Goal: Information Seeking & Learning: Learn about a topic

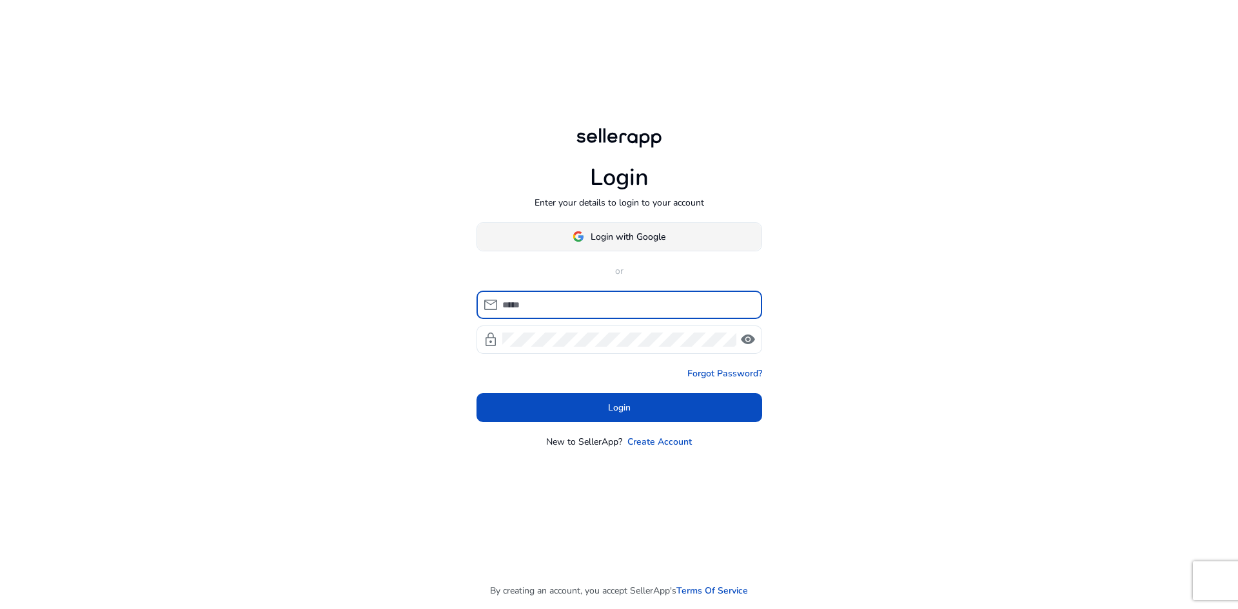
click at [623, 231] on span "Login with Google" at bounding box center [628, 237] width 75 height 14
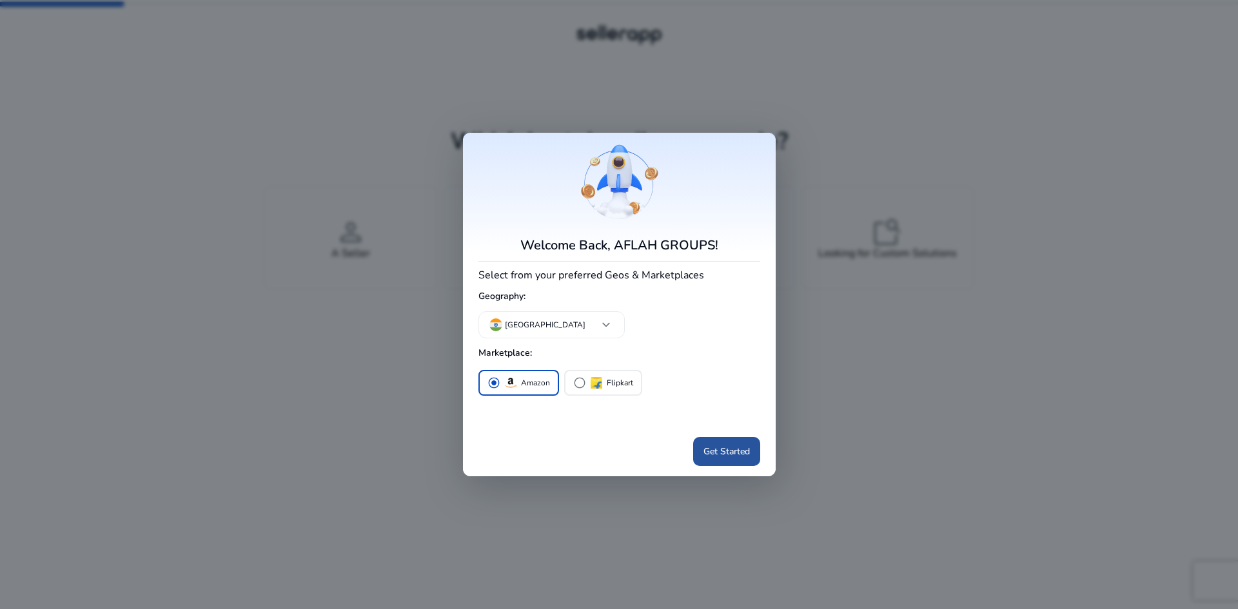
click at [714, 445] on button "Get Started" at bounding box center [726, 451] width 67 height 29
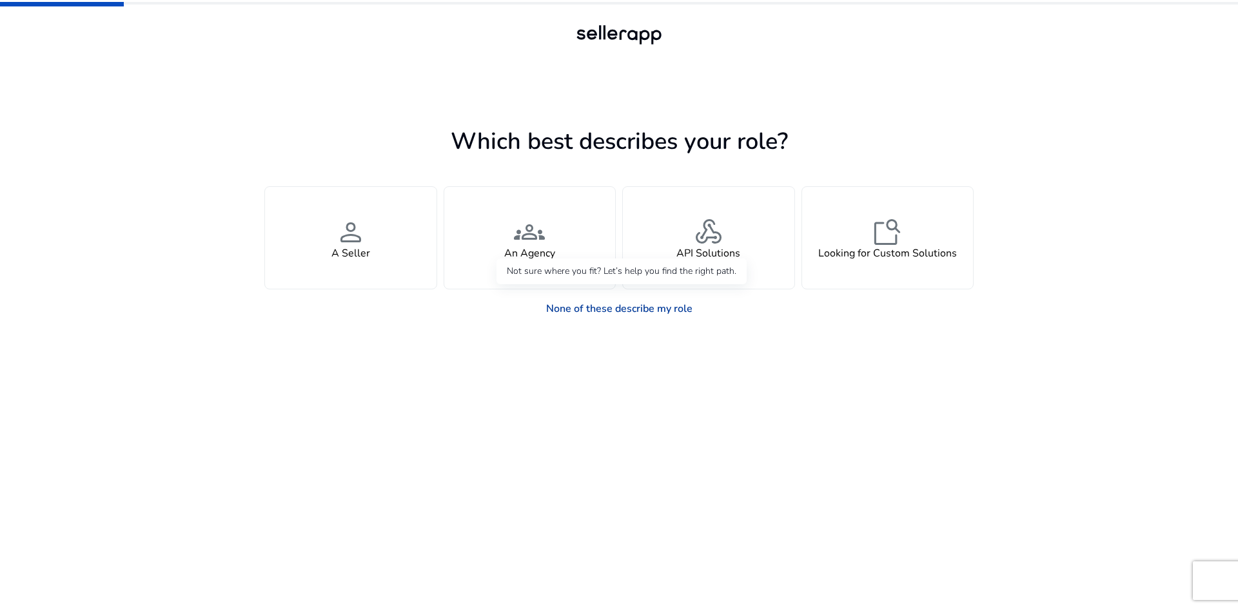
click at [606, 313] on link "None of these describe my role" at bounding box center [619, 309] width 167 height 26
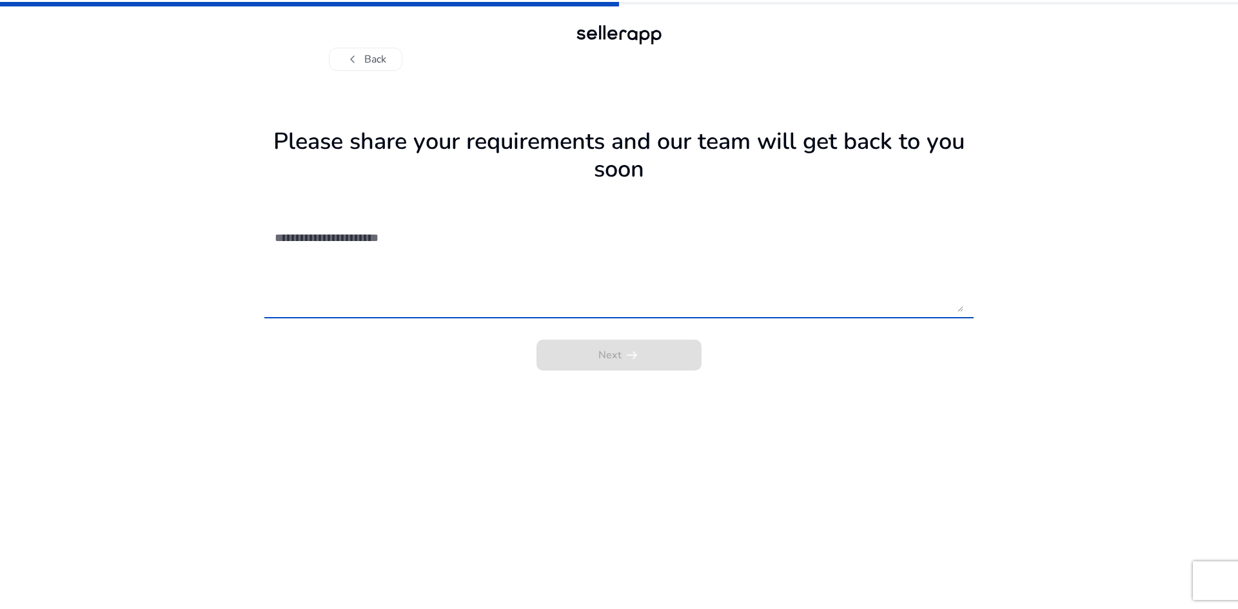
drag, startPoint x: 464, startPoint y: 271, endPoint x: 460, endPoint y: 247, distance: 24.1
click at [462, 268] on textarea at bounding box center [619, 266] width 689 height 92
click at [365, 59] on button "chevron_left Back" at bounding box center [365, 59] width 73 height 23
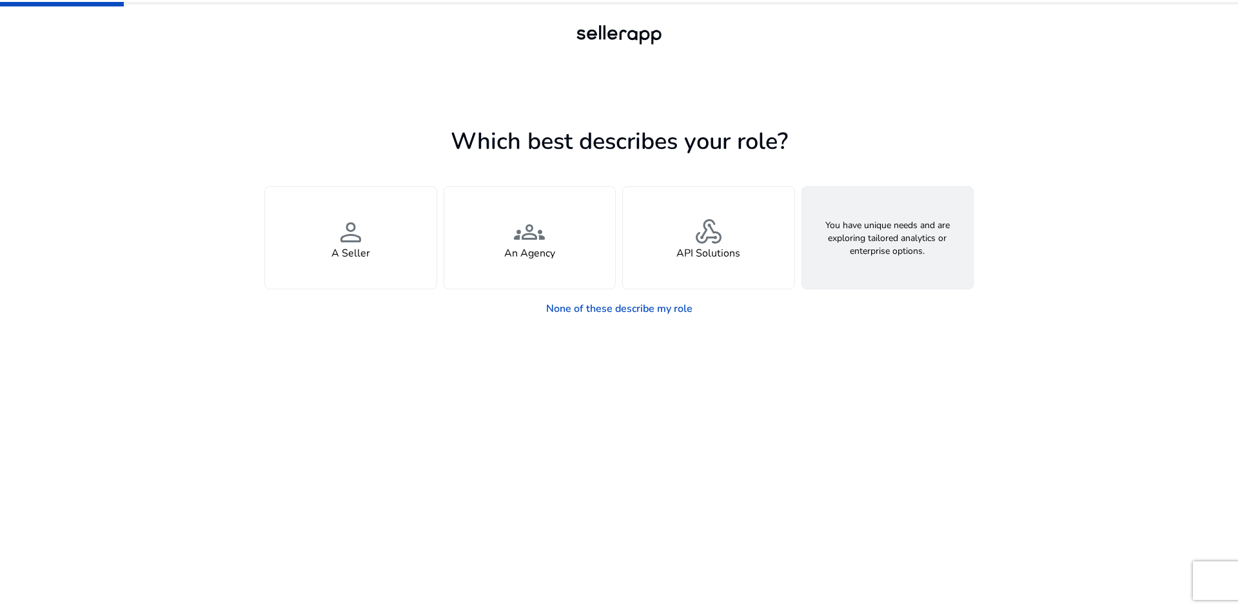
click at [830, 260] on div "feature_search Looking for Custom Solutions" at bounding box center [887, 238] width 171 height 102
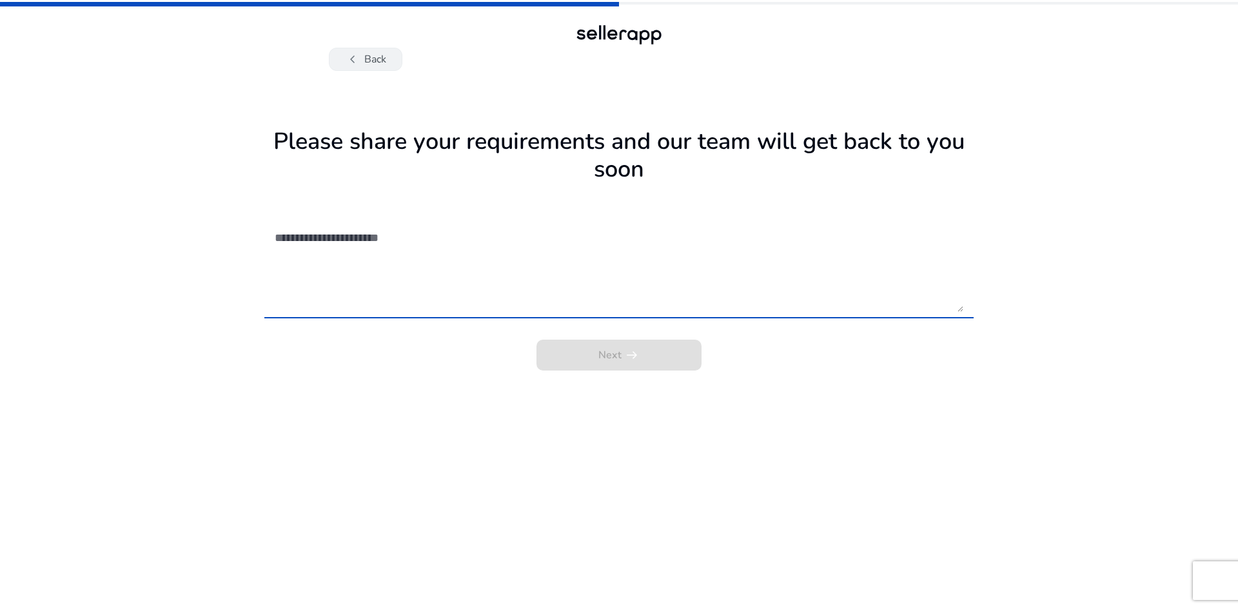
click at [377, 62] on button "chevron_left Back" at bounding box center [365, 59] width 73 height 23
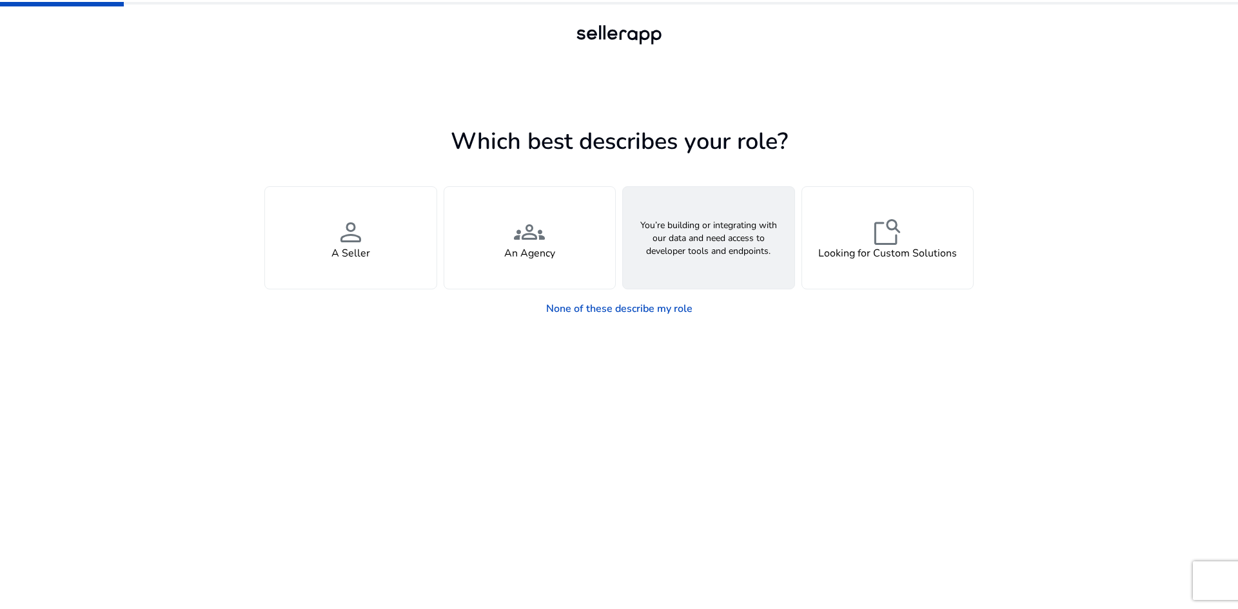
click at [730, 255] on h4 "API Solutions" at bounding box center [708, 254] width 64 height 12
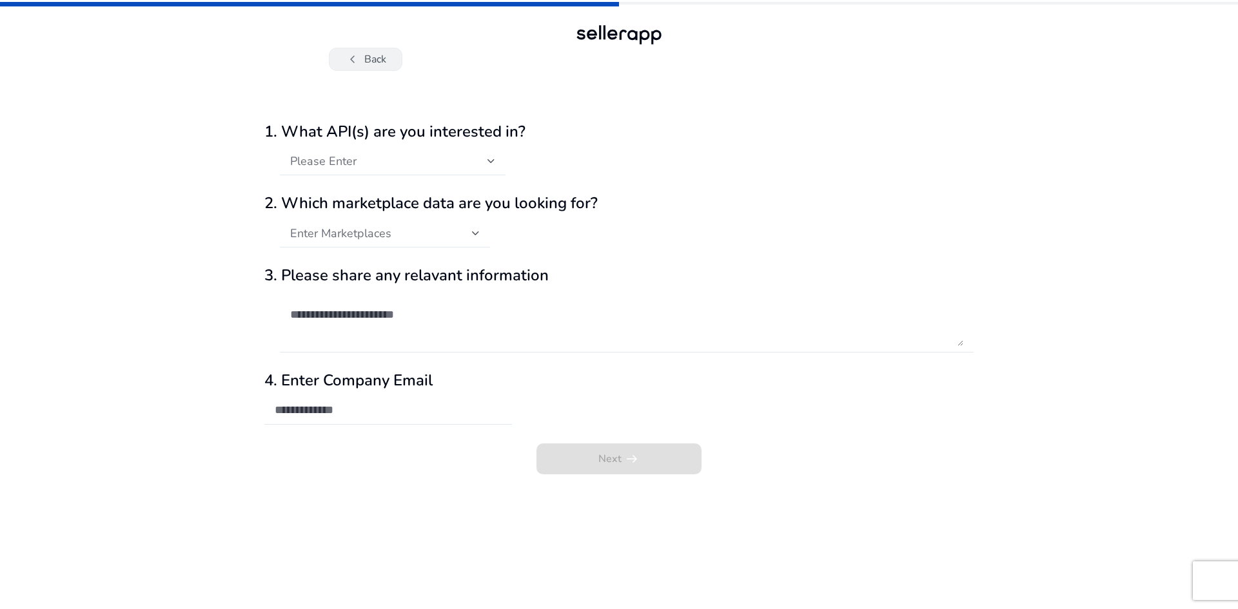
click at [367, 55] on button "chevron_left Back" at bounding box center [365, 59] width 73 height 23
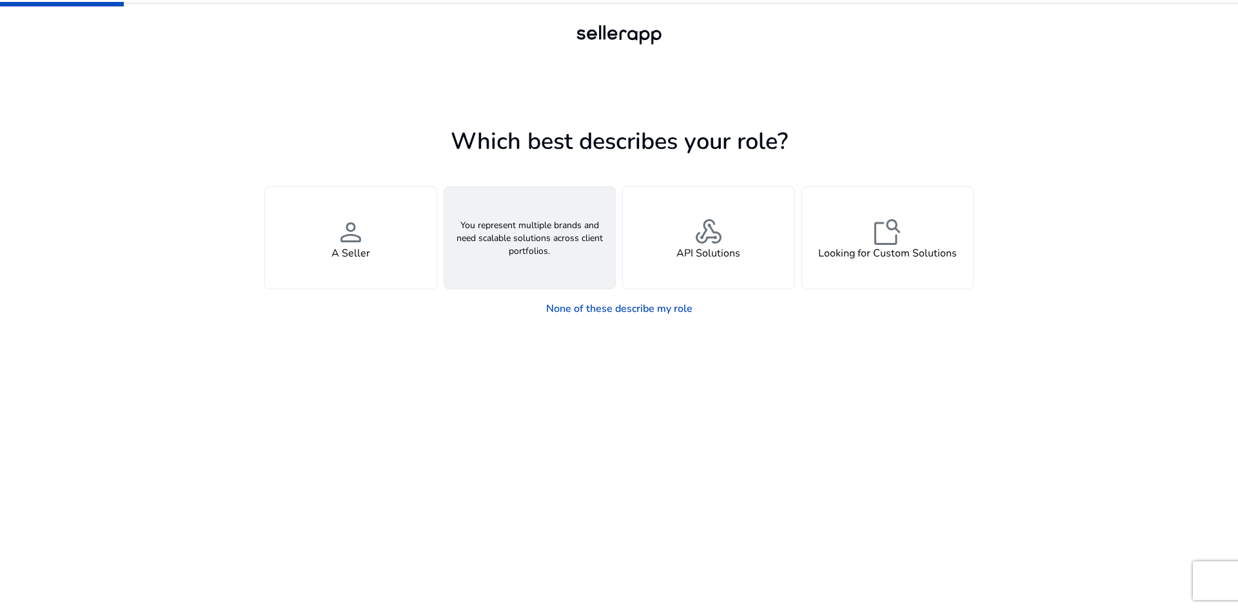
click at [551, 230] on div "groups An Agency" at bounding box center [529, 238] width 171 height 102
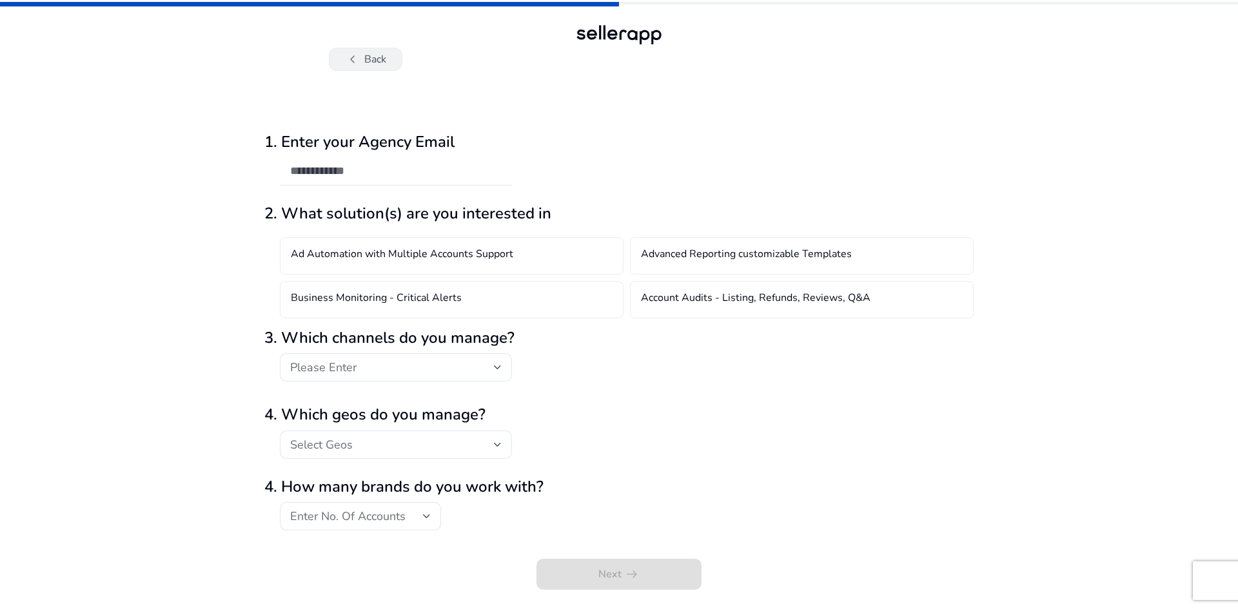
click at [389, 55] on button "chevron_left Back" at bounding box center [365, 59] width 73 height 23
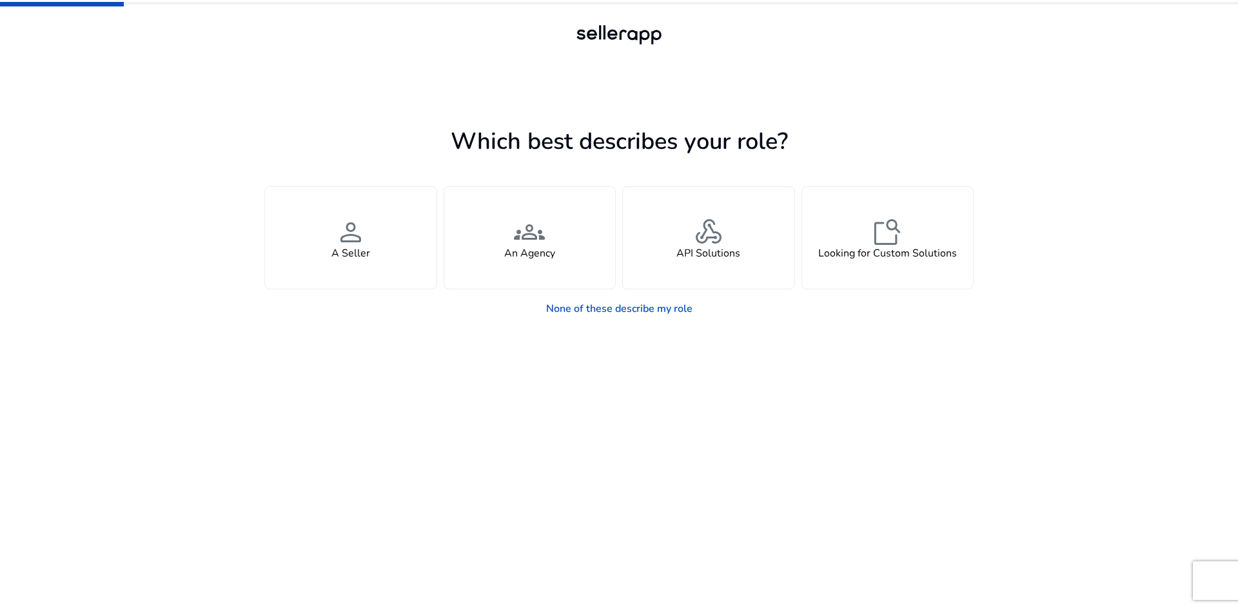
click at [389, 52] on div at bounding box center [619, 59] width 580 height 23
click at [562, 302] on link "None of these describe my role" at bounding box center [619, 309] width 167 height 26
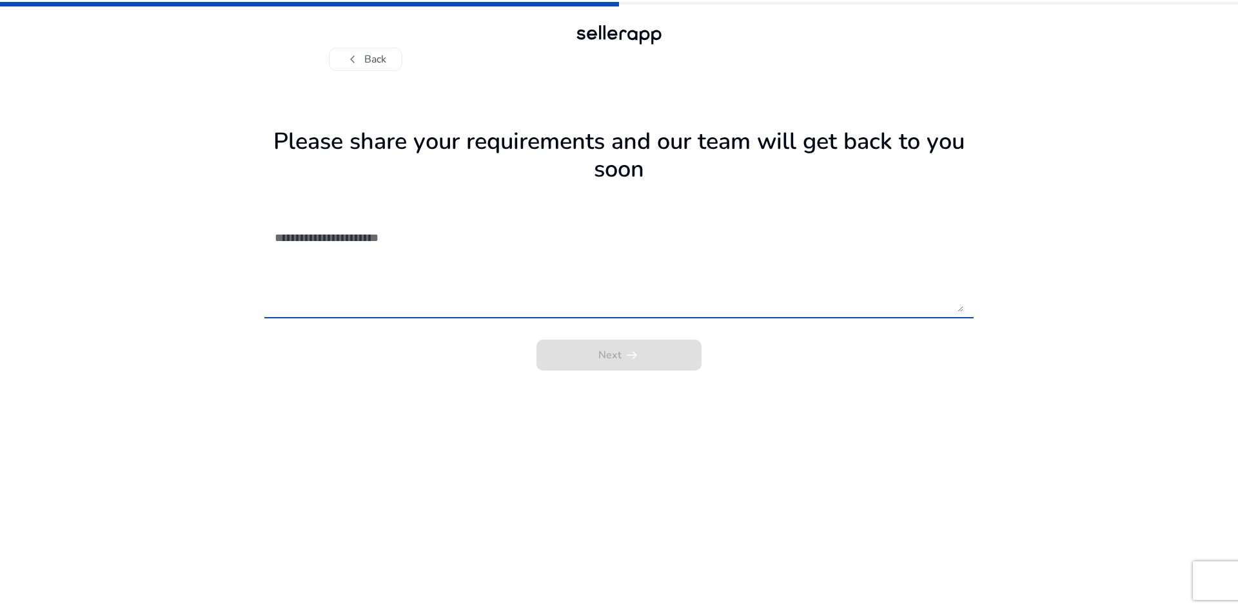
click at [508, 272] on textarea at bounding box center [619, 266] width 689 height 92
click at [649, 360] on div "Next arrow_right_alt" at bounding box center [618, 351] width 709 height 39
click at [564, 304] on textarea at bounding box center [619, 266] width 689 height 92
type textarea "********"
click at [571, 342] on span "submit" at bounding box center [618, 355] width 165 height 31
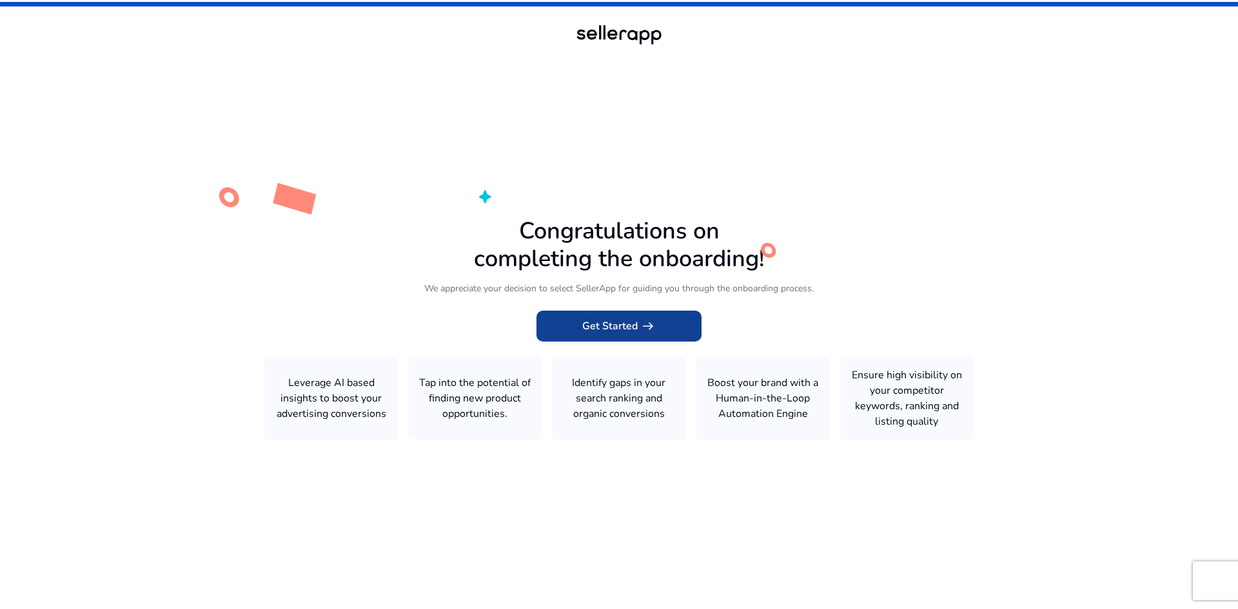
click at [620, 334] on span "Get Started arrow_right_alt" at bounding box center [618, 325] width 73 height 15
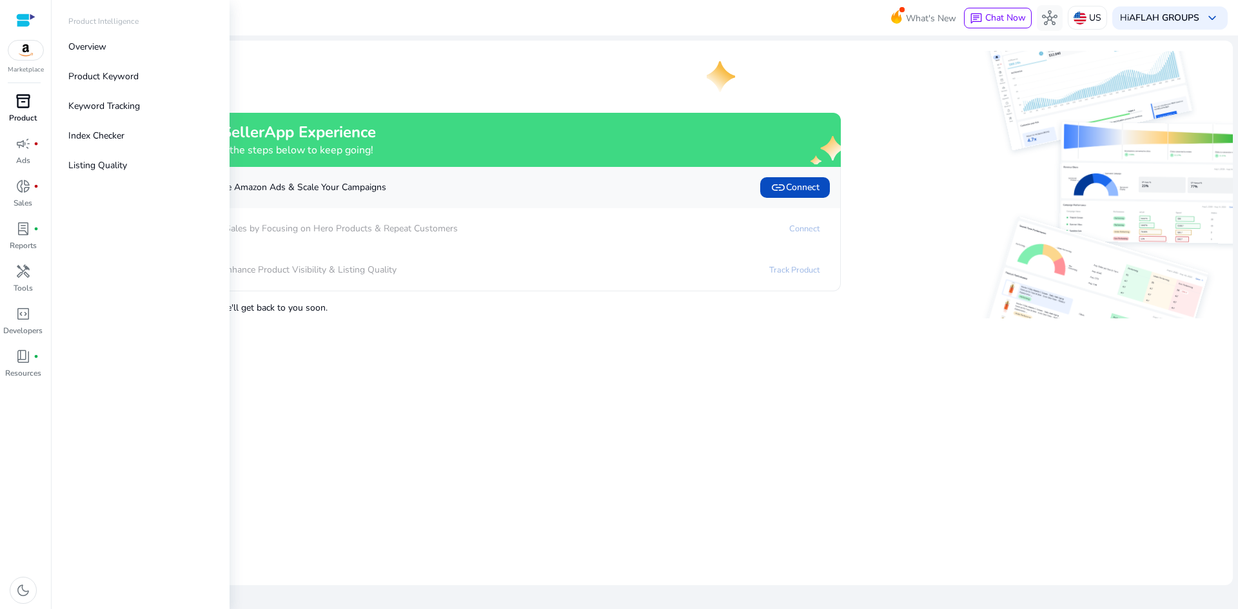
click at [18, 104] on span "inventory_2" at bounding box center [22, 100] width 15 height 15
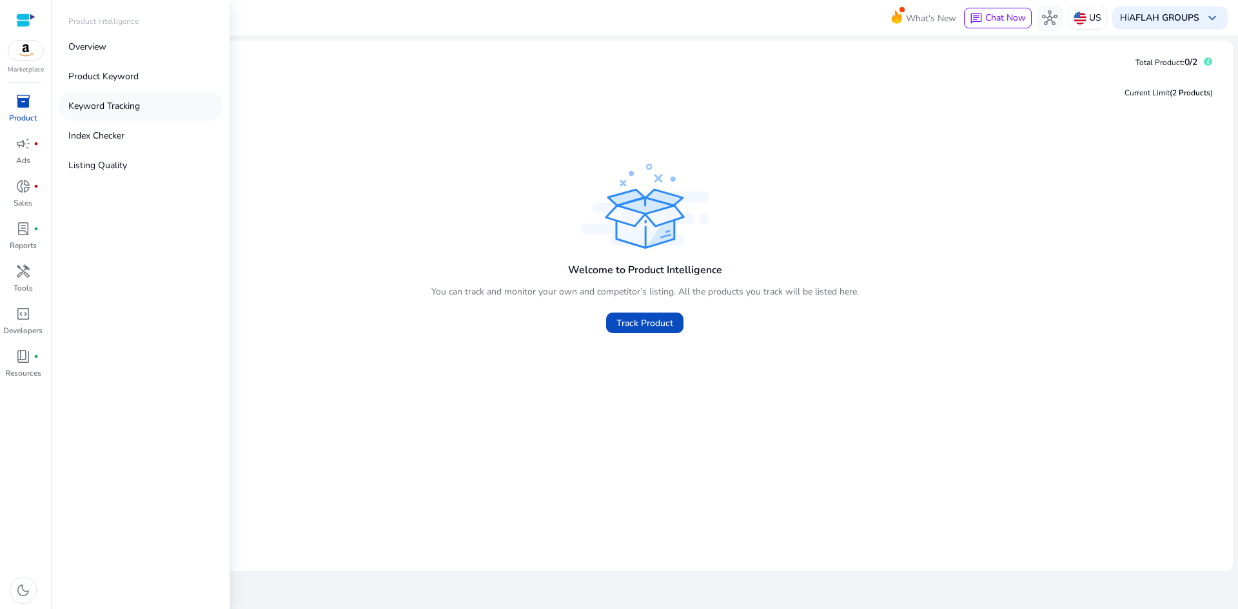
click at [113, 107] on p "Keyword Tracking" at bounding box center [104, 106] width 72 height 14
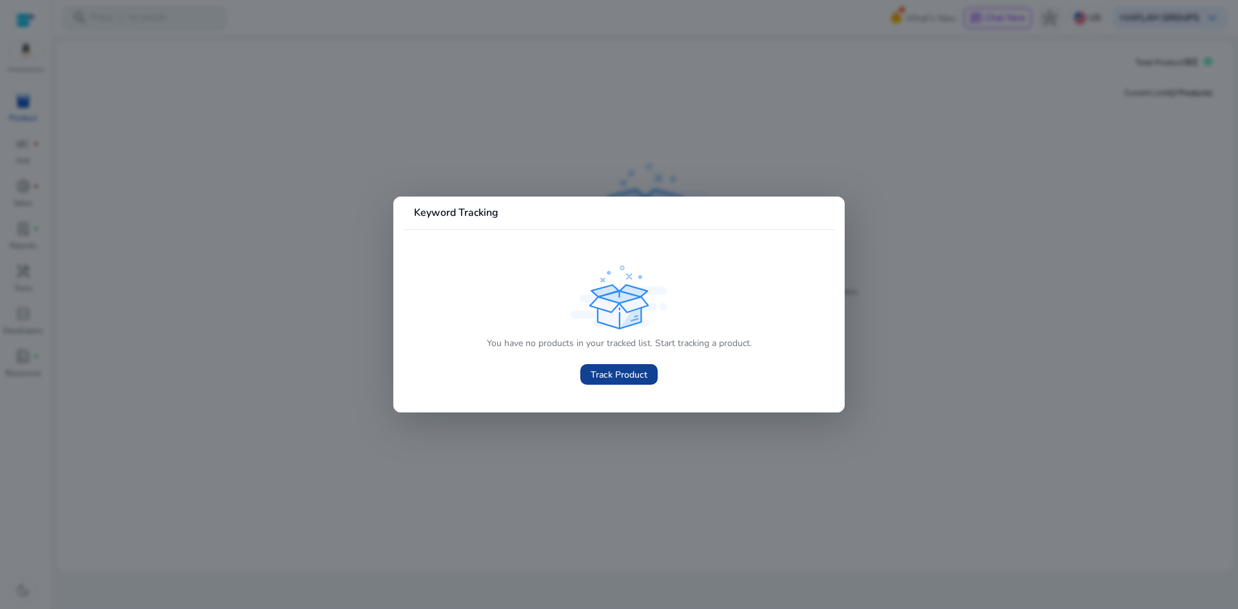
click at [627, 374] on span "Track Product" at bounding box center [619, 375] width 57 height 14
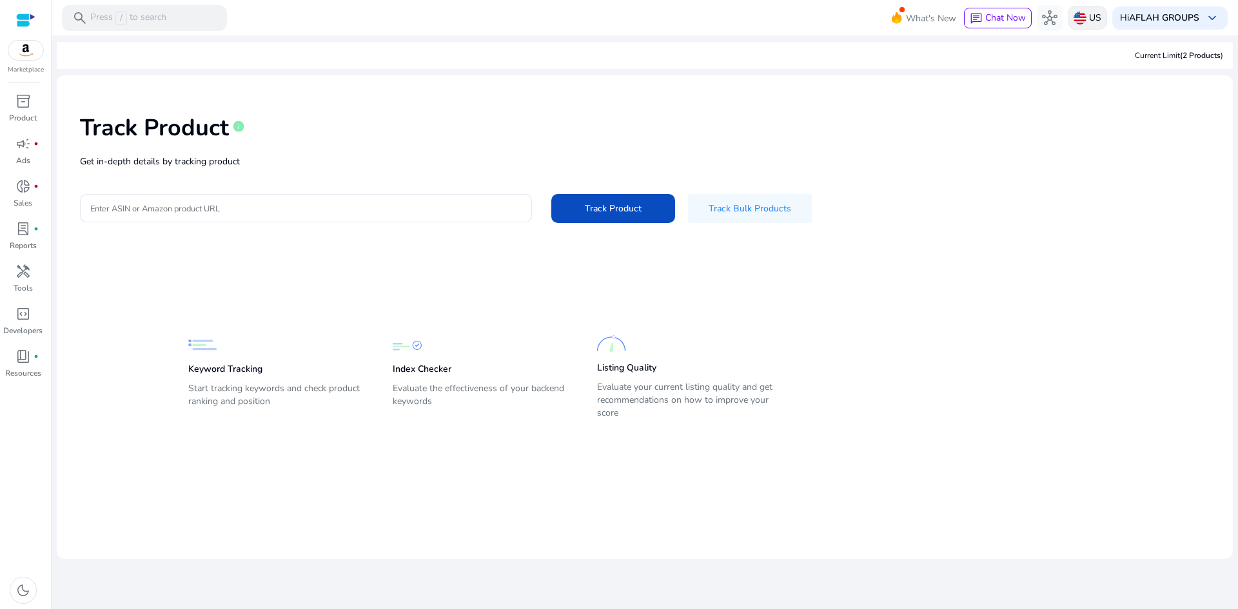
click at [1084, 19] on div "US" at bounding box center [1087, 18] width 39 height 24
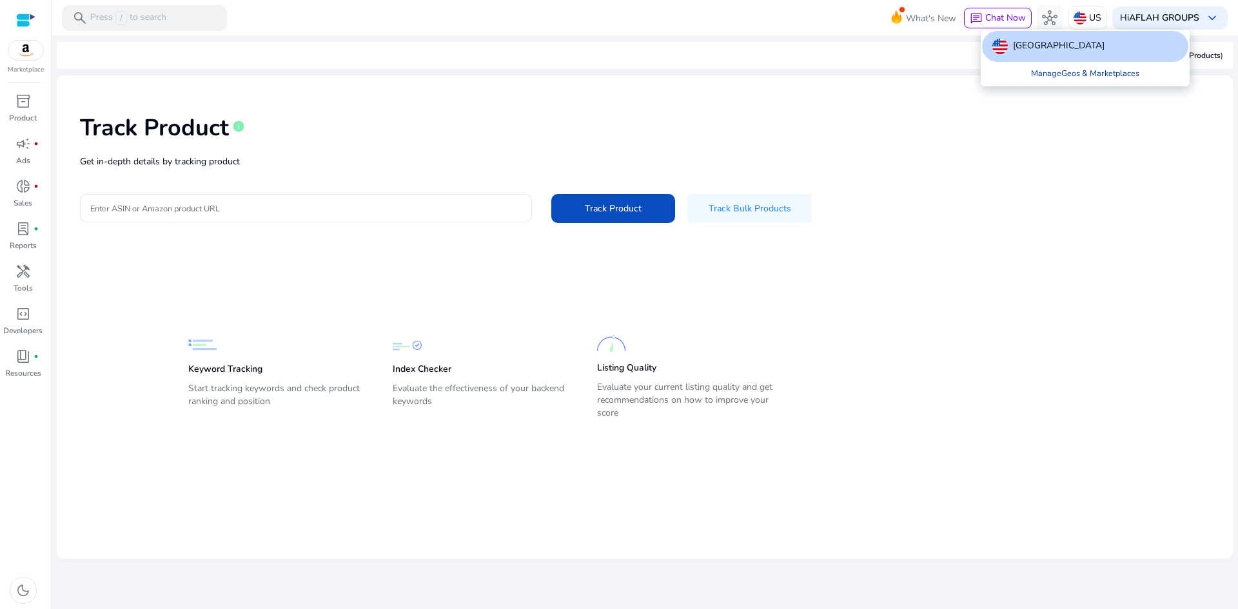
click at [1059, 74] on link "Manage Geos & Marketplaces" at bounding box center [1085, 73] width 129 height 23
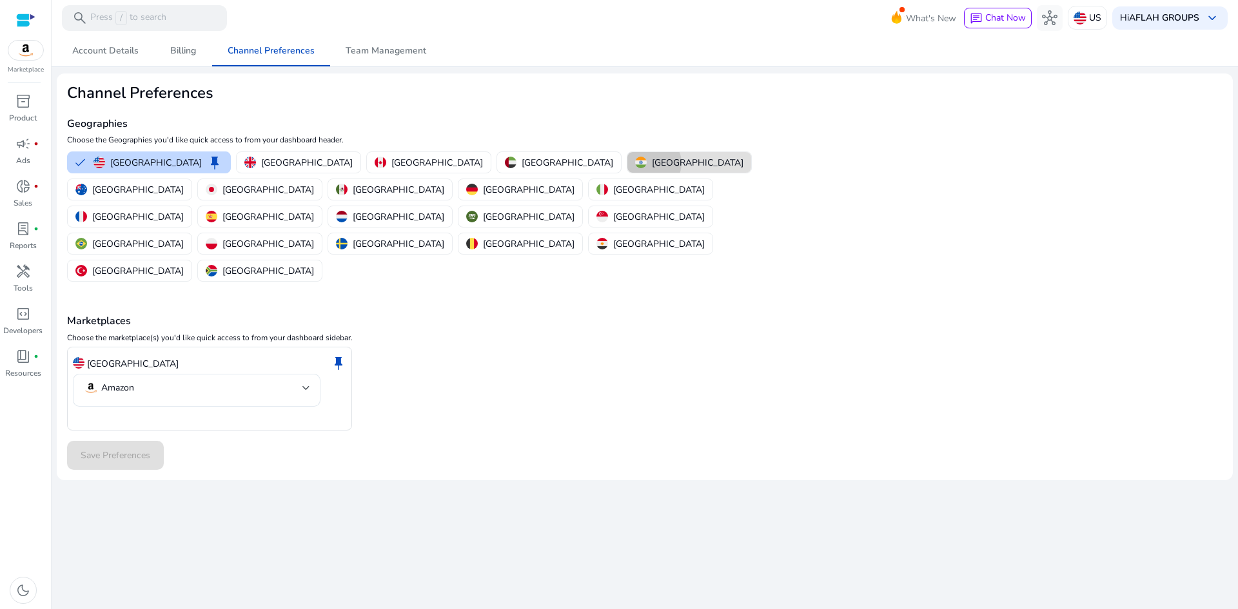
click at [652, 163] on p "[GEOGRAPHIC_DATA]" at bounding box center [698, 163] width 92 height 14
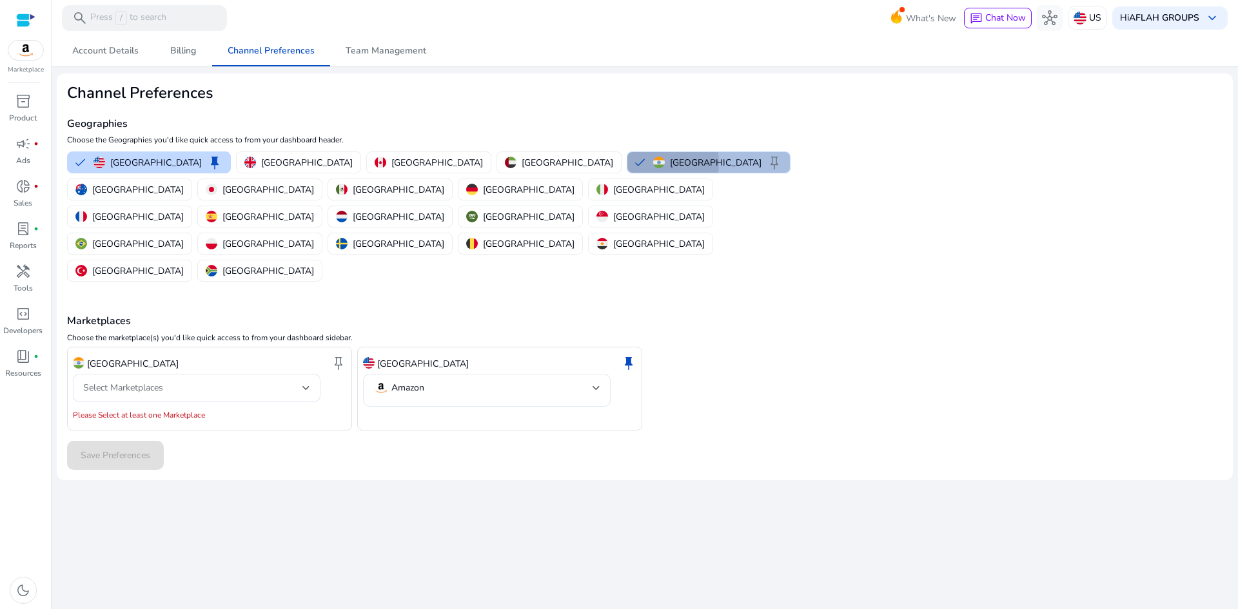
click at [627, 163] on button "India keep" at bounding box center [708, 162] width 162 height 21
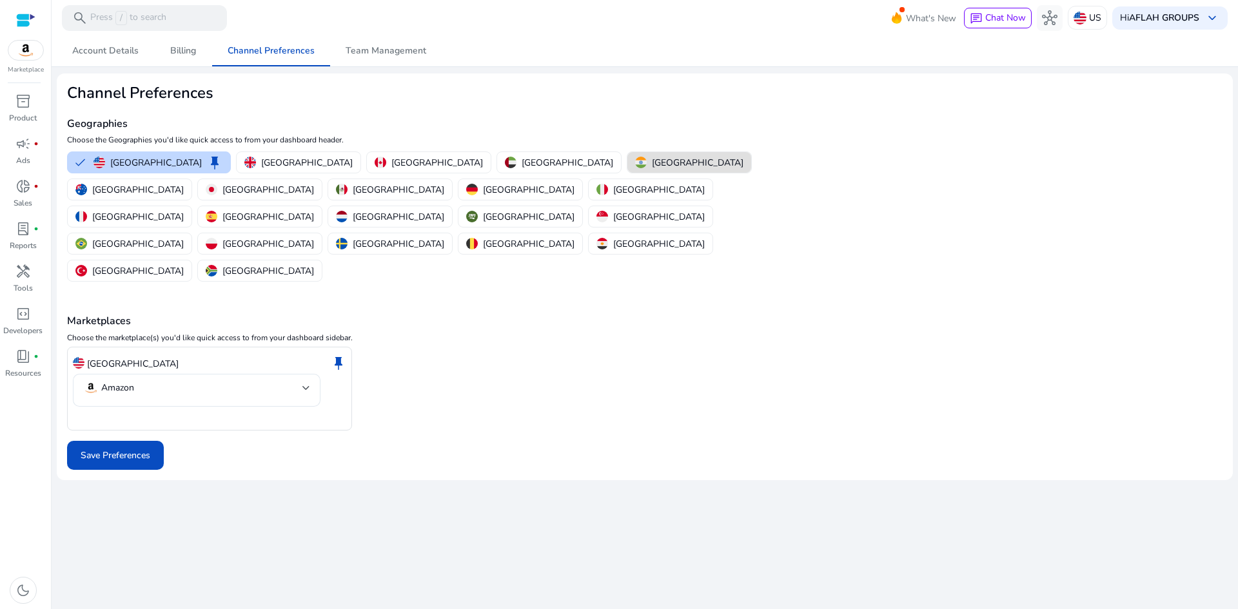
click at [652, 163] on p "[GEOGRAPHIC_DATA]" at bounding box center [698, 163] width 92 height 14
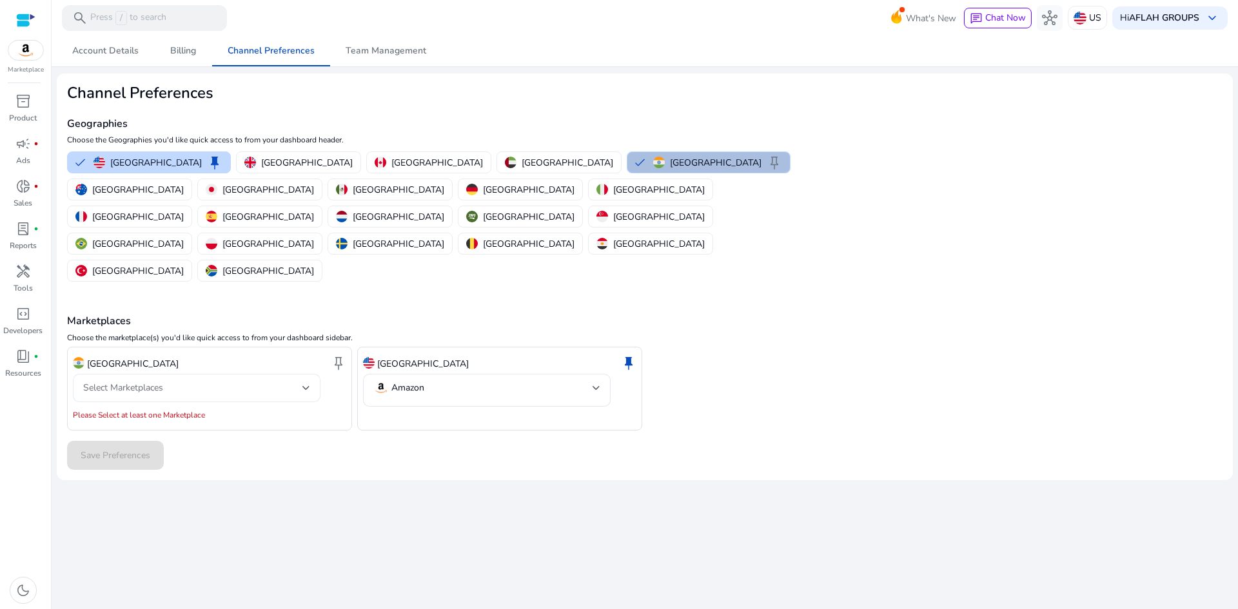
click at [288, 380] on div "Select Marketplaces" at bounding box center [196, 387] width 227 height 15
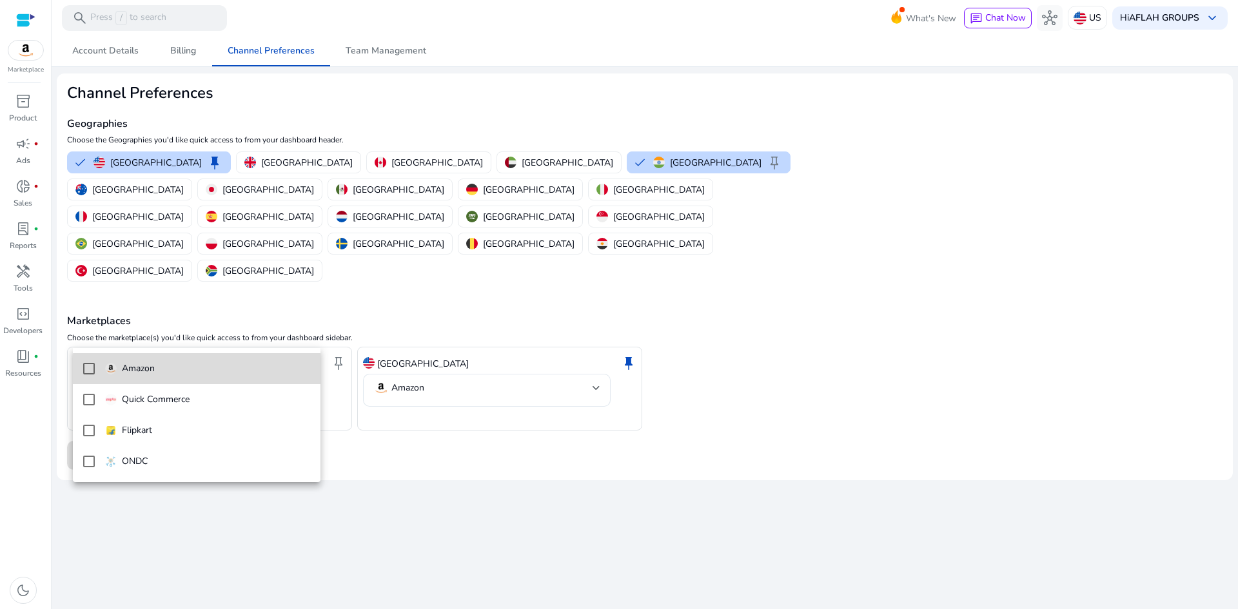
click at [247, 370] on span "Amazon" at bounding box center [207, 369] width 205 height 14
click at [478, 486] on div at bounding box center [619, 304] width 1238 height 609
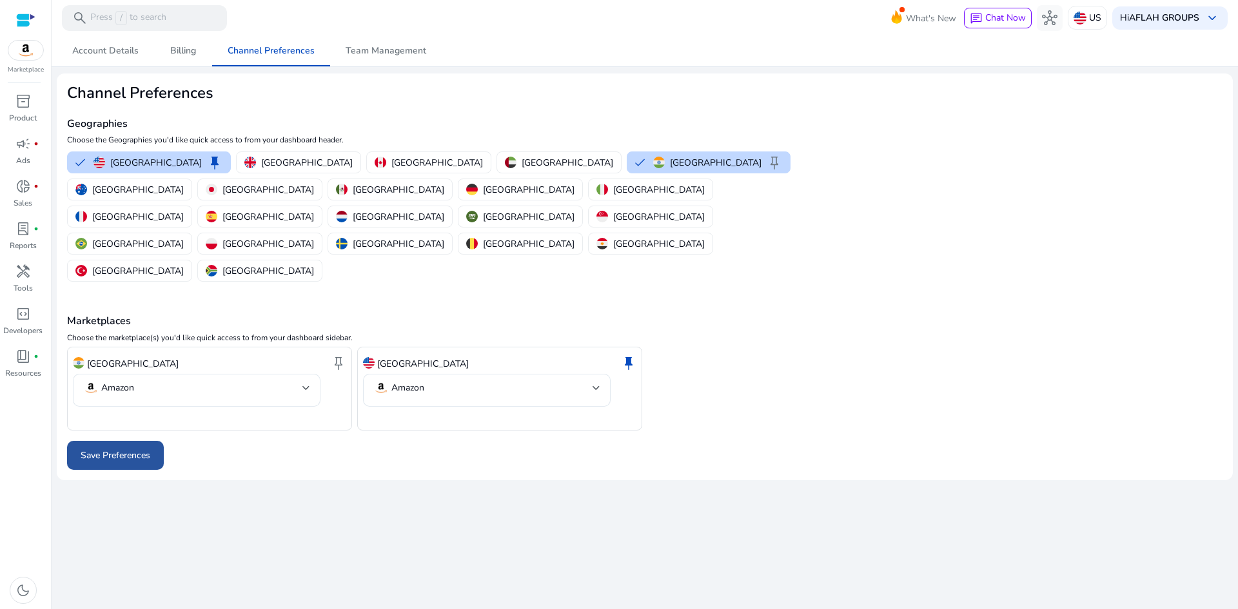
click at [112, 449] on span "Save Preferences" at bounding box center [116, 456] width 70 height 14
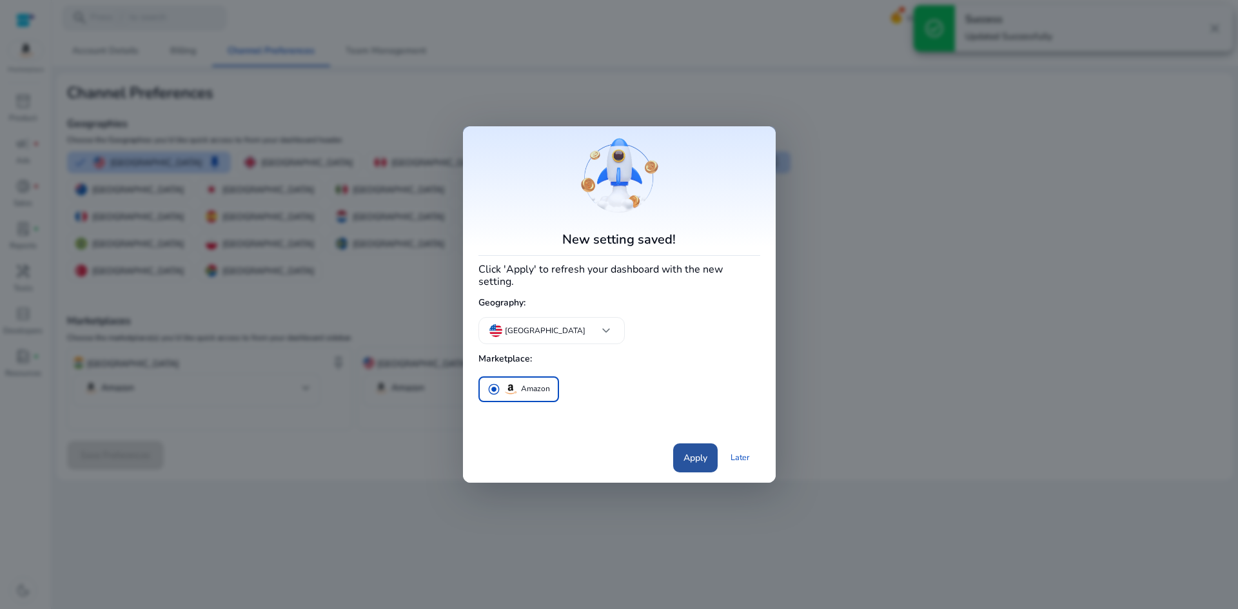
click at [695, 451] on span "Apply" at bounding box center [695, 458] width 24 height 14
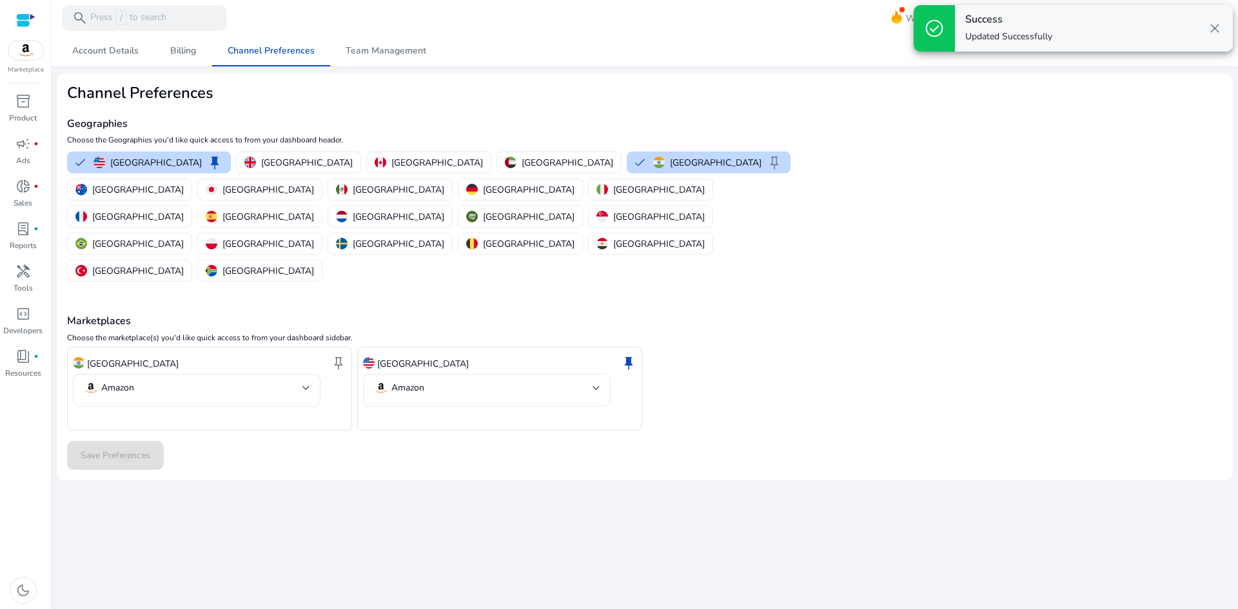
click at [829, 347] on div "India keep Amazon [GEOGRAPHIC_DATA] keep Amazon" at bounding box center [644, 389] width 1155 height 84
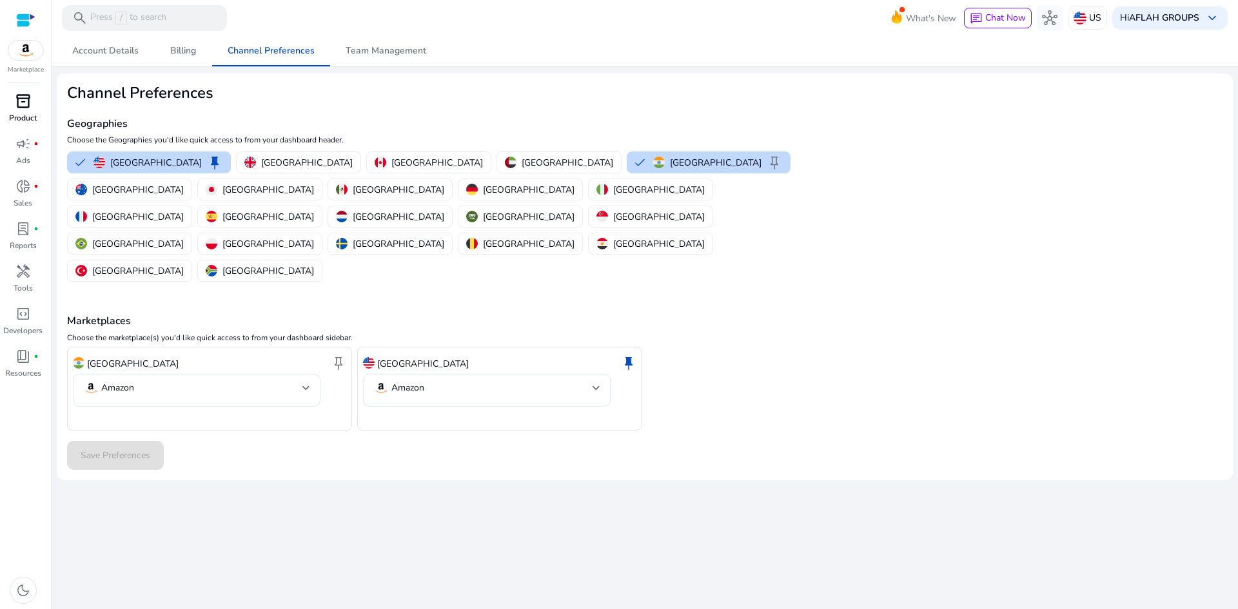
click at [23, 93] on span "inventory_2" at bounding box center [22, 100] width 15 height 15
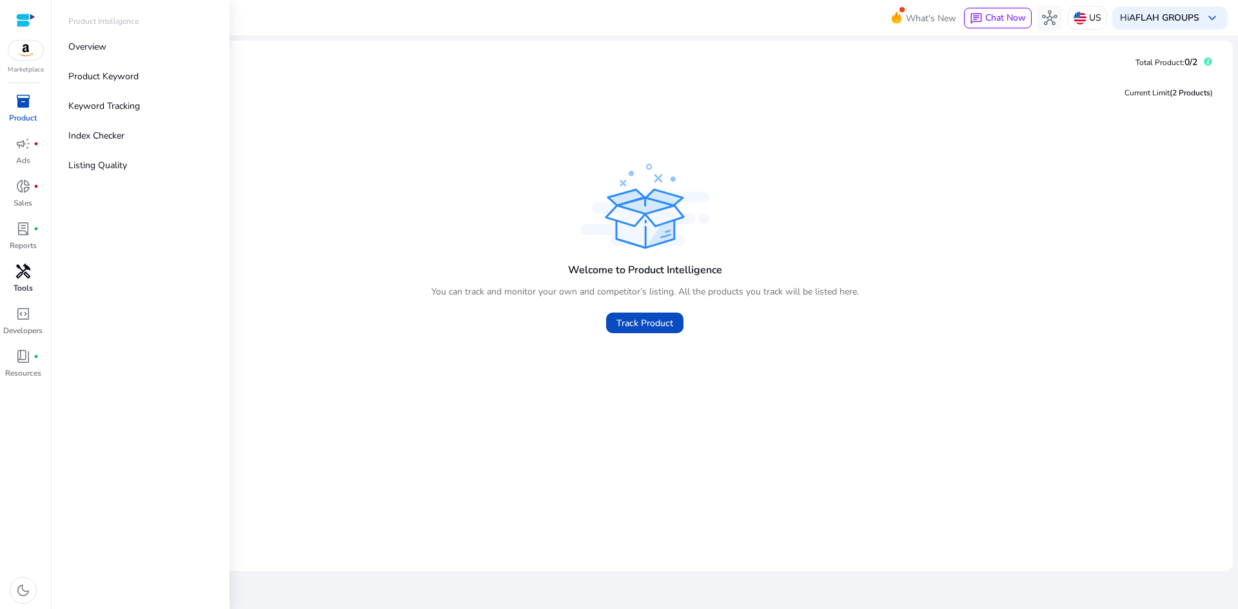
click at [17, 277] on span "handyman" at bounding box center [22, 271] width 15 height 15
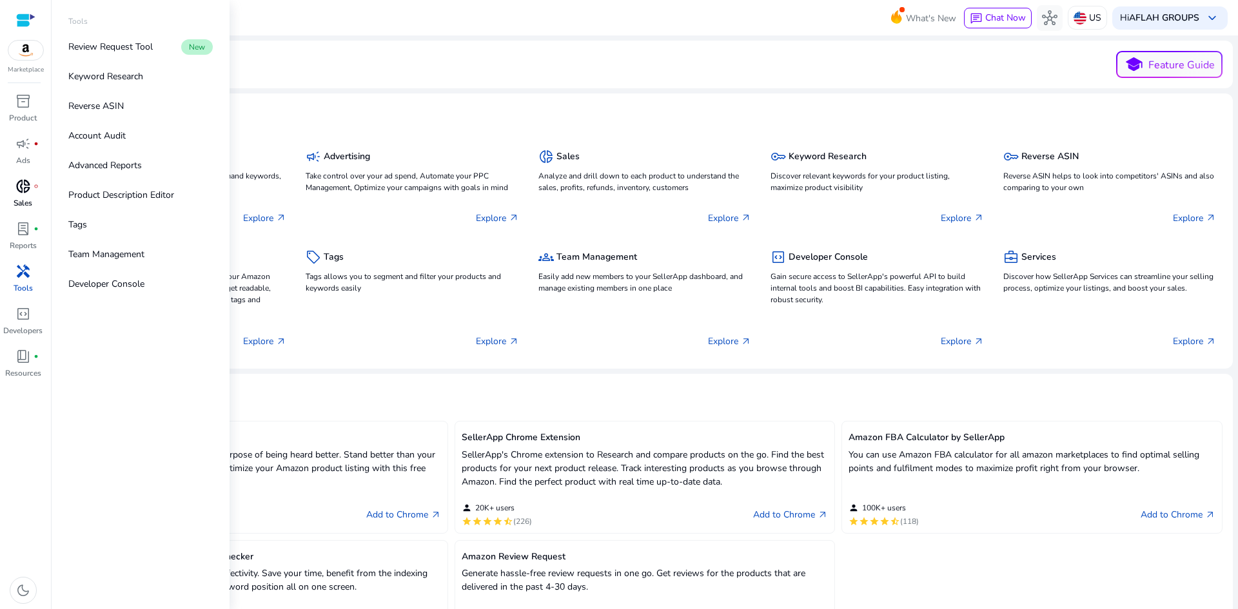
click at [23, 186] on span "donut_small" at bounding box center [22, 186] width 15 height 15
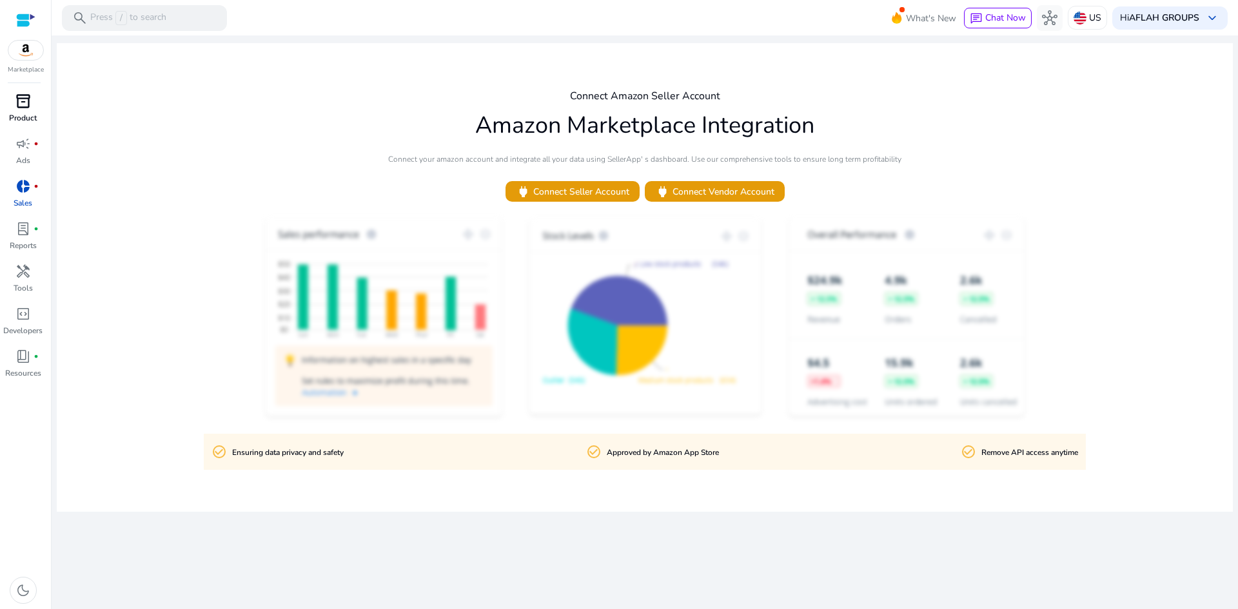
click at [26, 106] on span "inventory_2" at bounding box center [22, 100] width 15 height 15
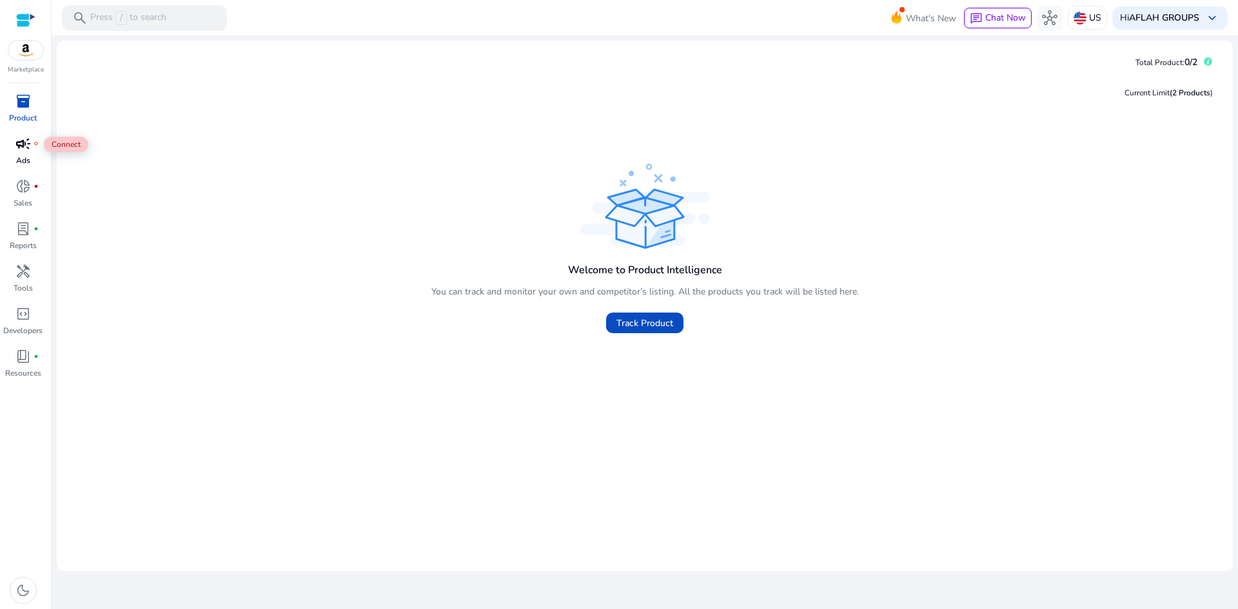
click at [29, 149] on span "campaign" at bounding box center [22, 143] width 15 height 15
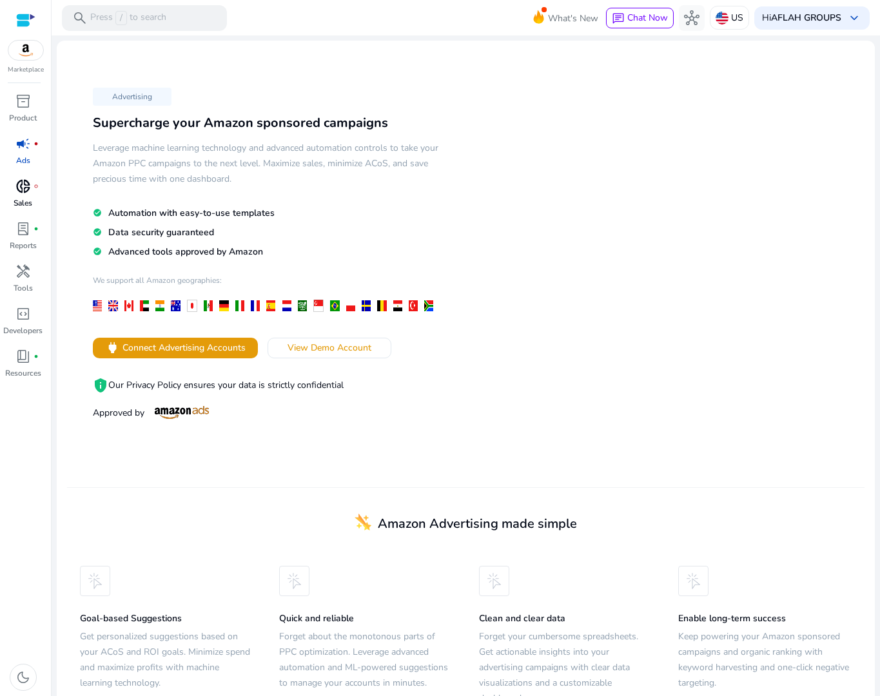
click at [12, 189] on div "donut_small fiber_manual_record" at bounding box center [23, 186] width 36 height 21
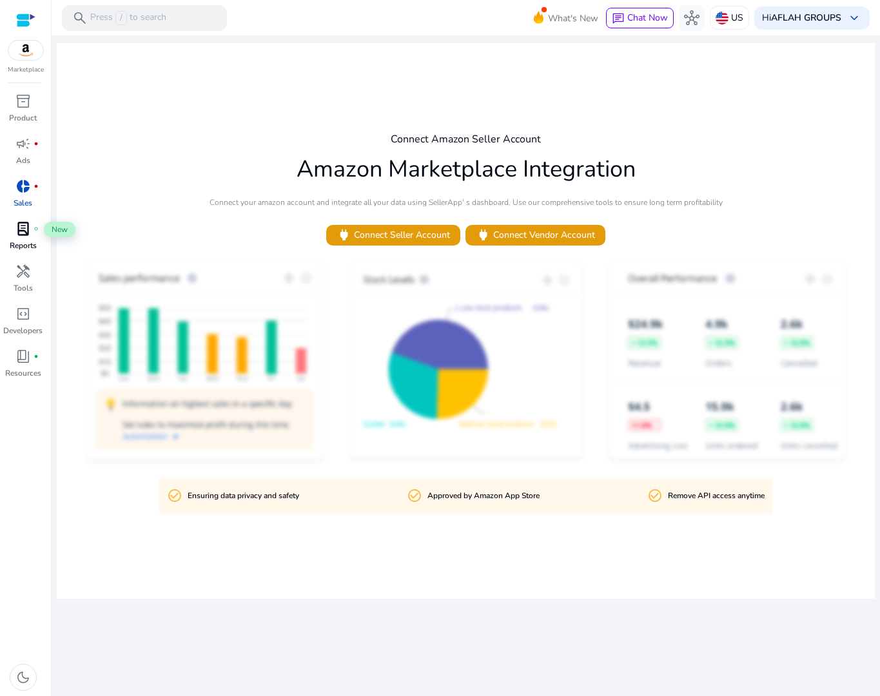
click at [19, 226] on span "lab_profile" at bounding box center [22, 228] width 15 height 15
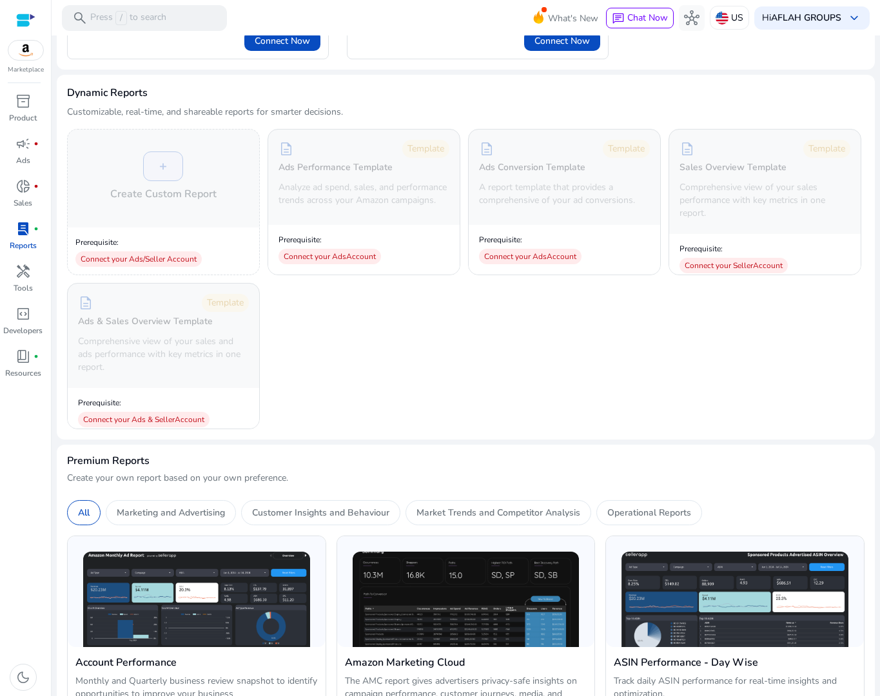
scroll to position [129, 0]
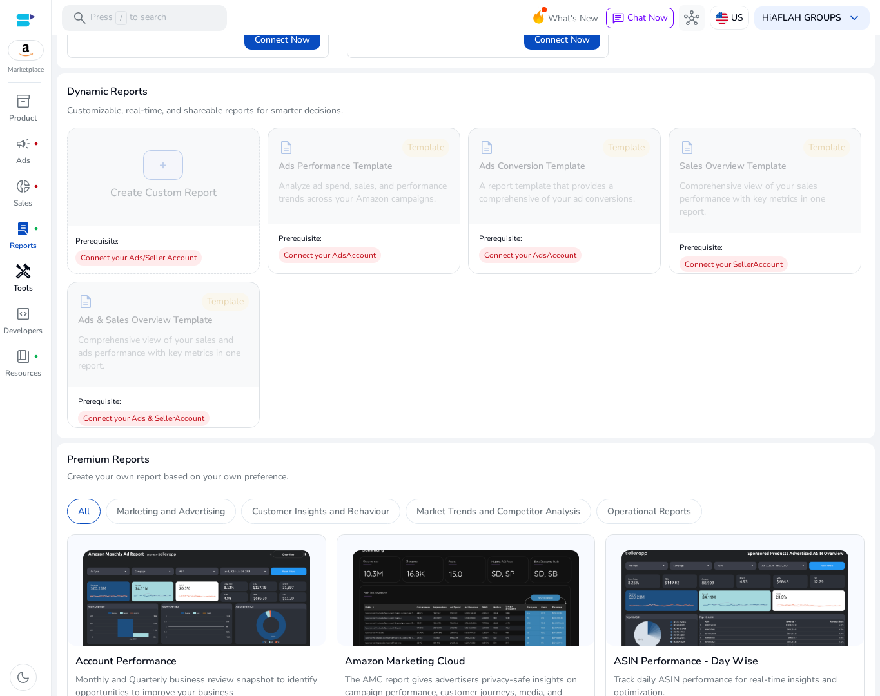
click at [17, 281] on div "handyman" at bounding box center [23, 271] width 36 height 21
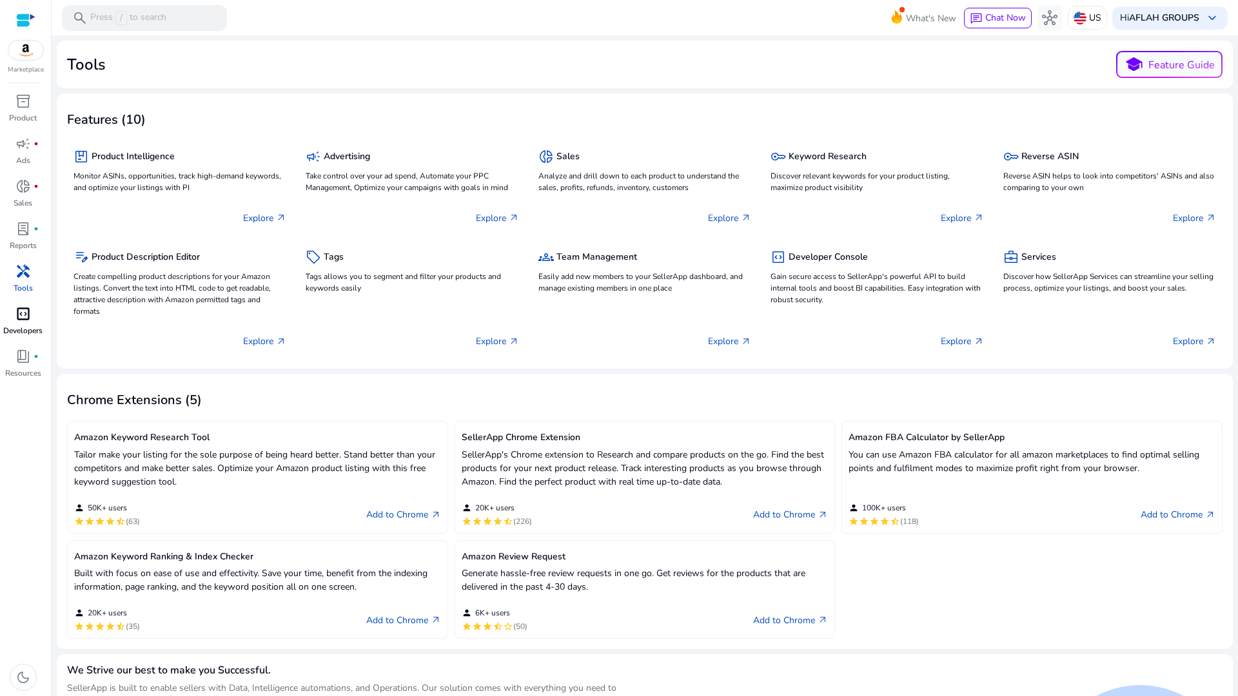
click at [14, 320] on div "code_blocks" at bounding box center [23, 314] width 36 height 21
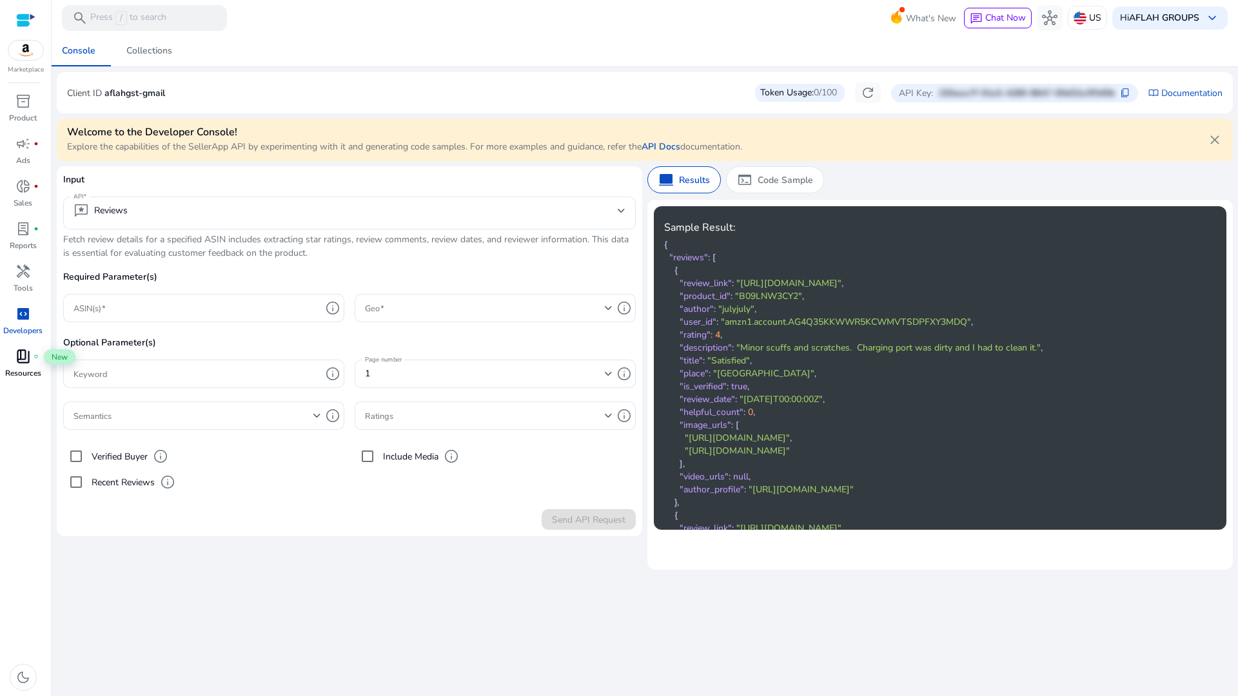
click at [26, 362] on span "book_4" at bounding box center [22, 356] width 15 height 15
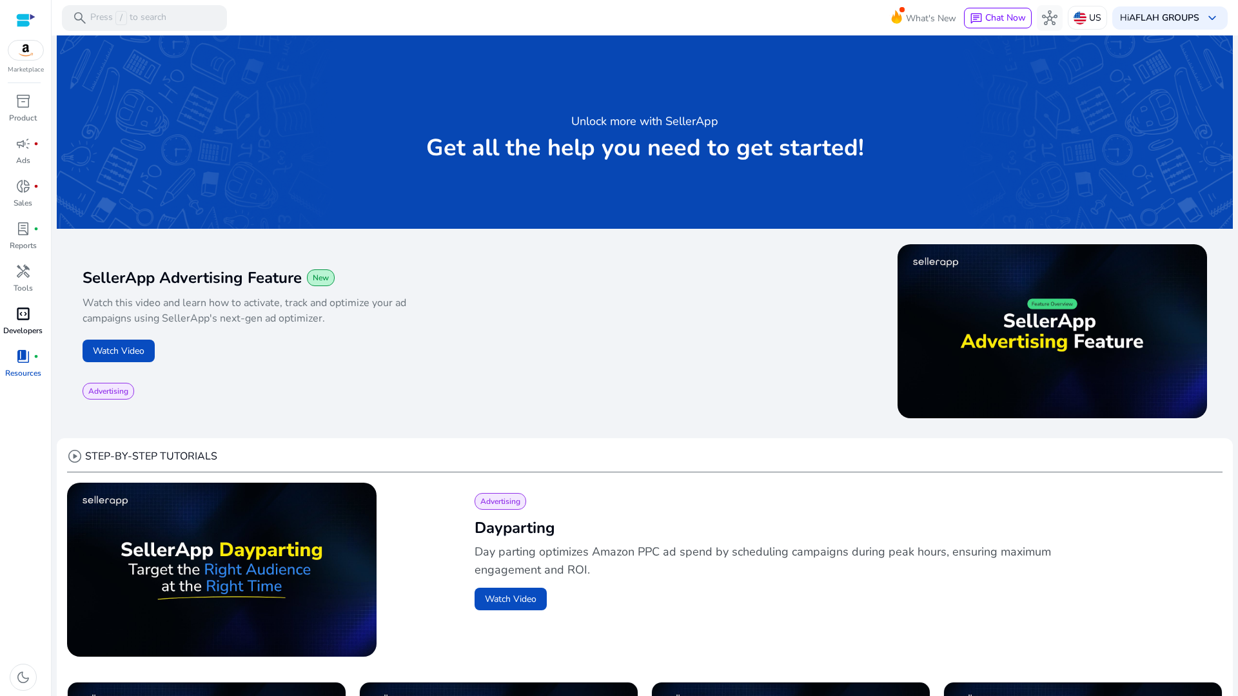
click at [25, 317] on span "code_blocks" at bounding box center [22, 313] width 15 height 15
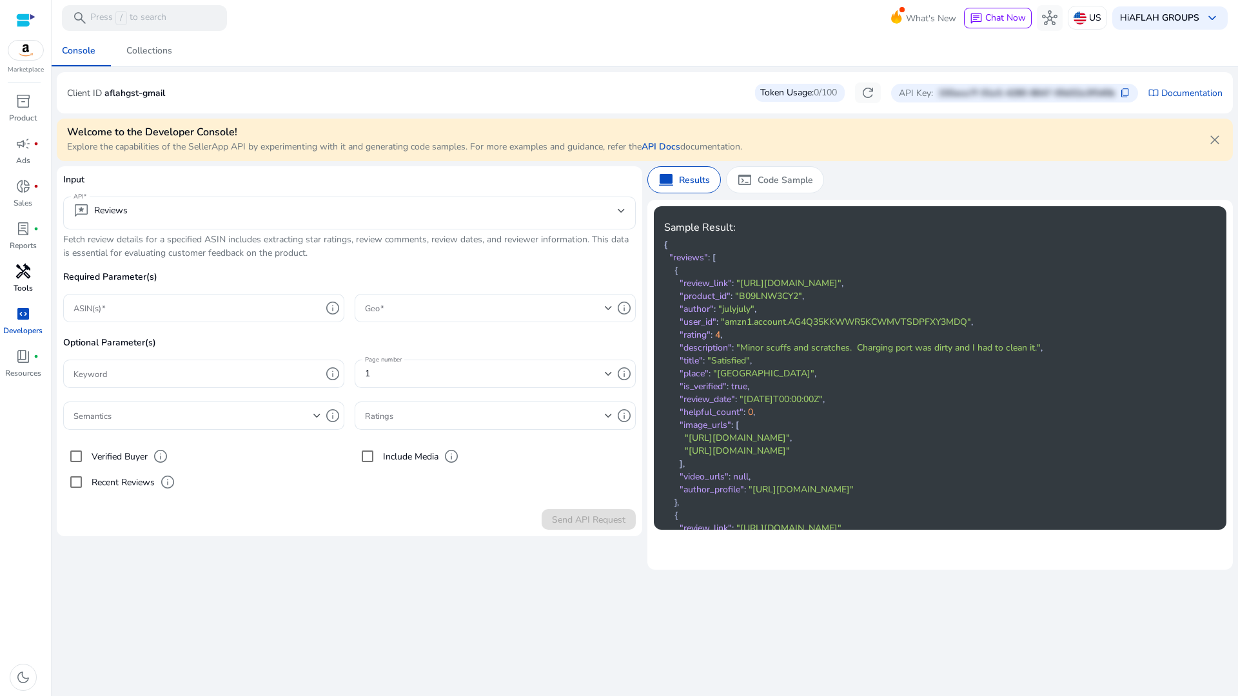
click at [28, 271] on span "handyman" at bounding box center [22, 271] width 15 height 15
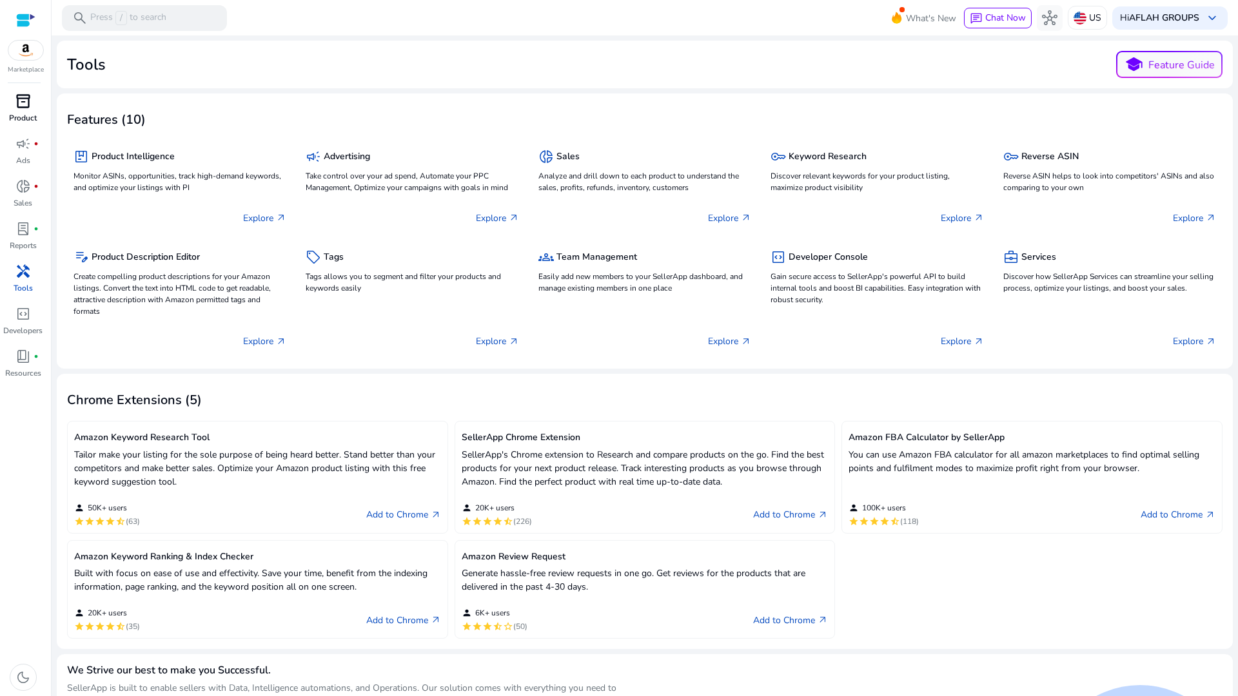
click at [32, 93] on div "inventory_2" at bounding box center [23, 101] width 36 height 21
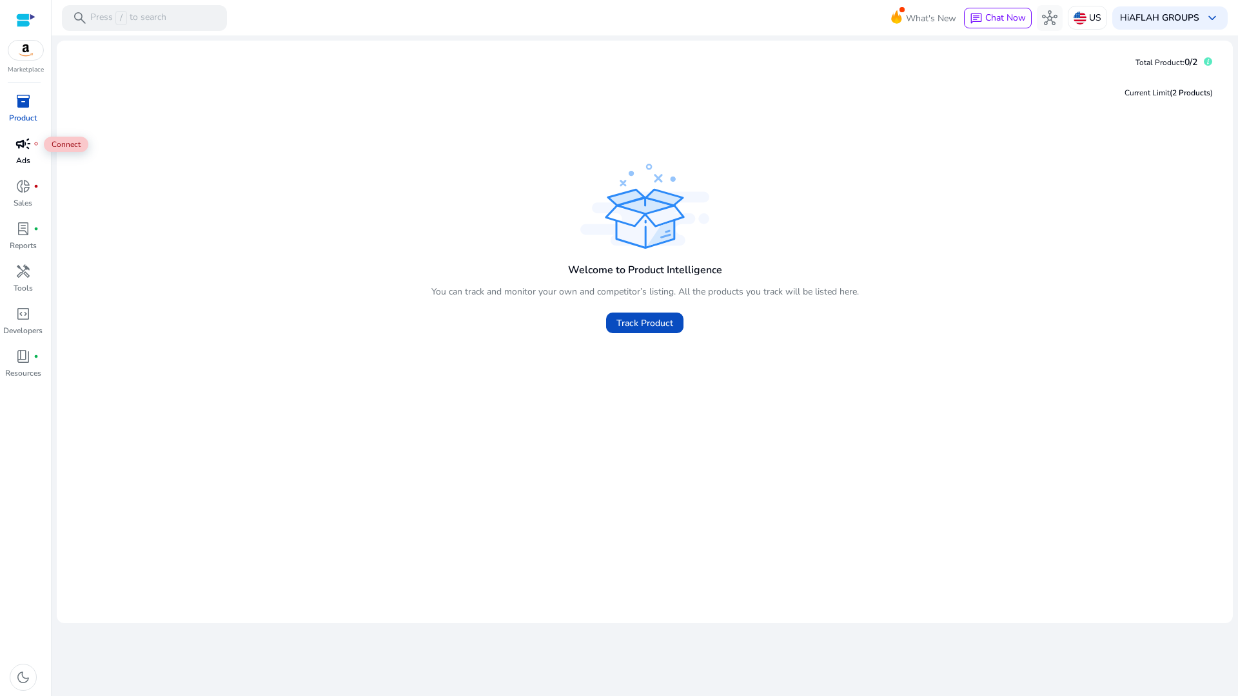
click at [31, 144] on div "campaign fiber_manual_record" at bounding box center [23, 143] width 36 height 21
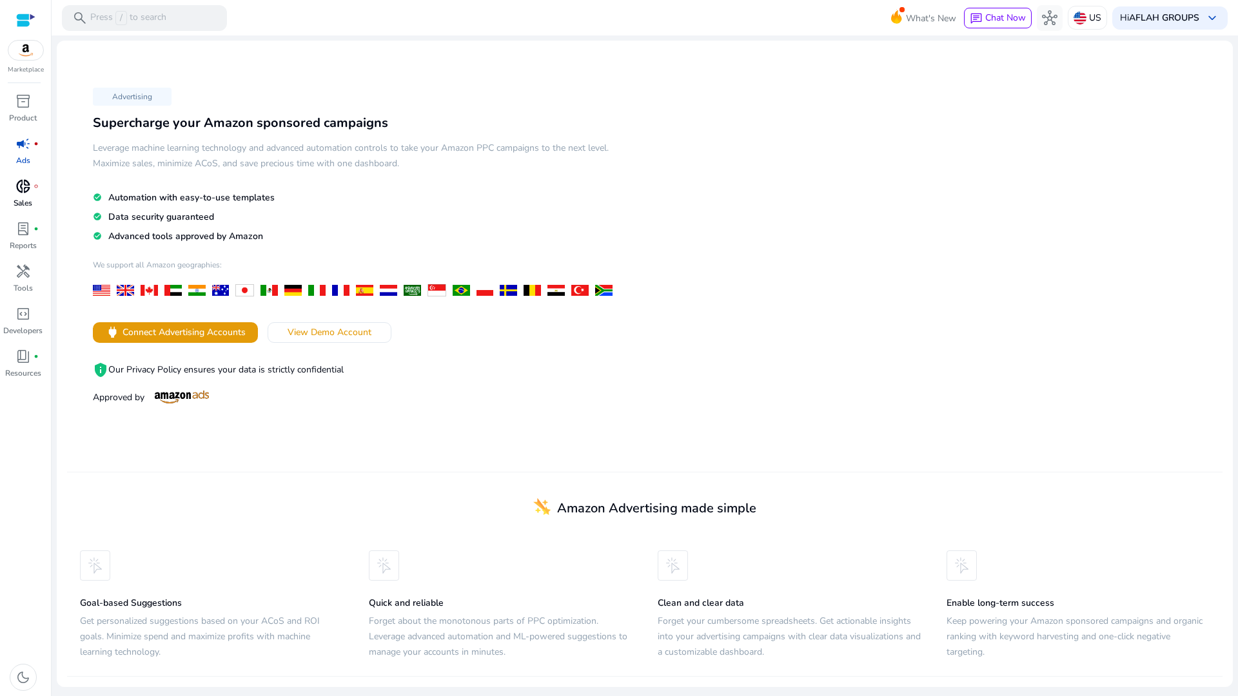
click at [28, 177] on div "donut_small fiber_manual_record" at bounding box center [23, 186] width 36 height 21
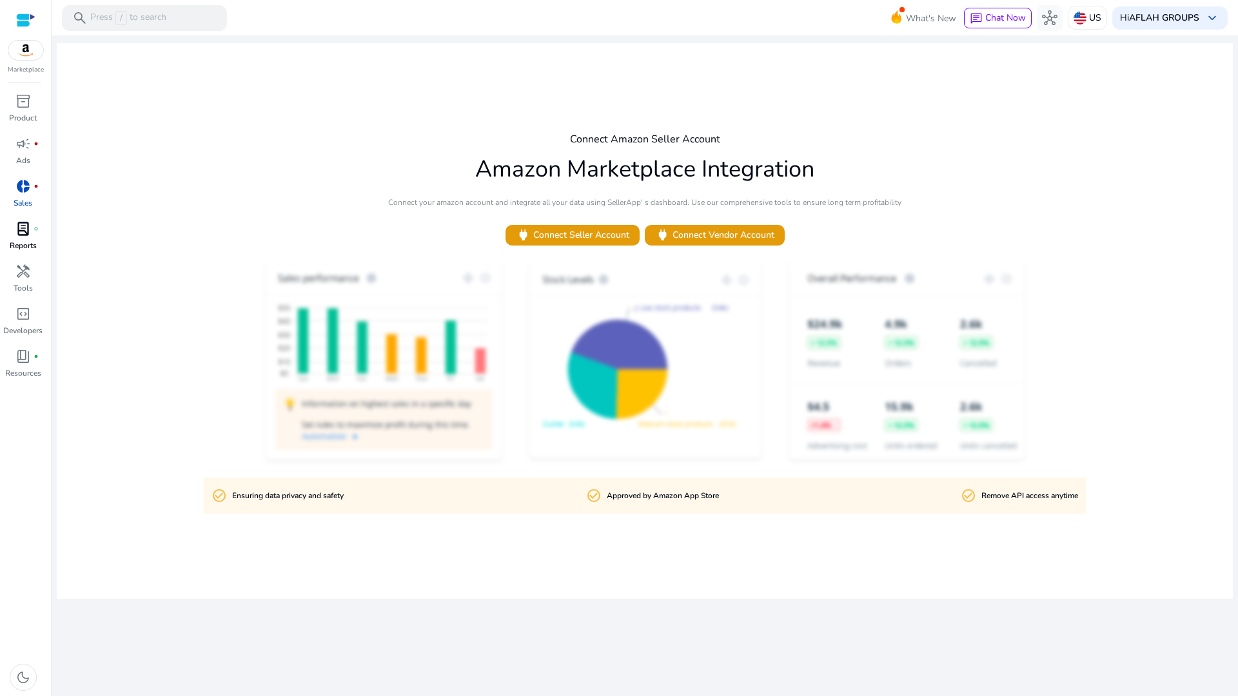
click at [15, 224] on span "lab_profile" at bounding box center [22, 228] width 15 height 15
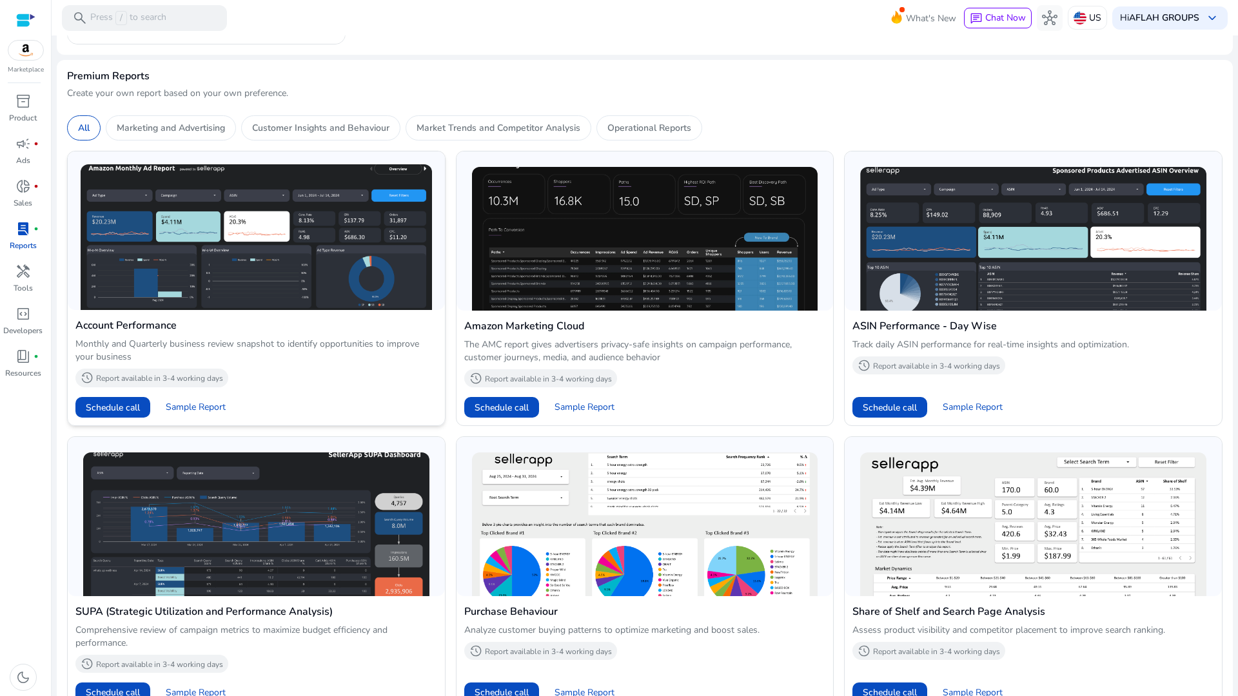
scroll to position [709, 0]
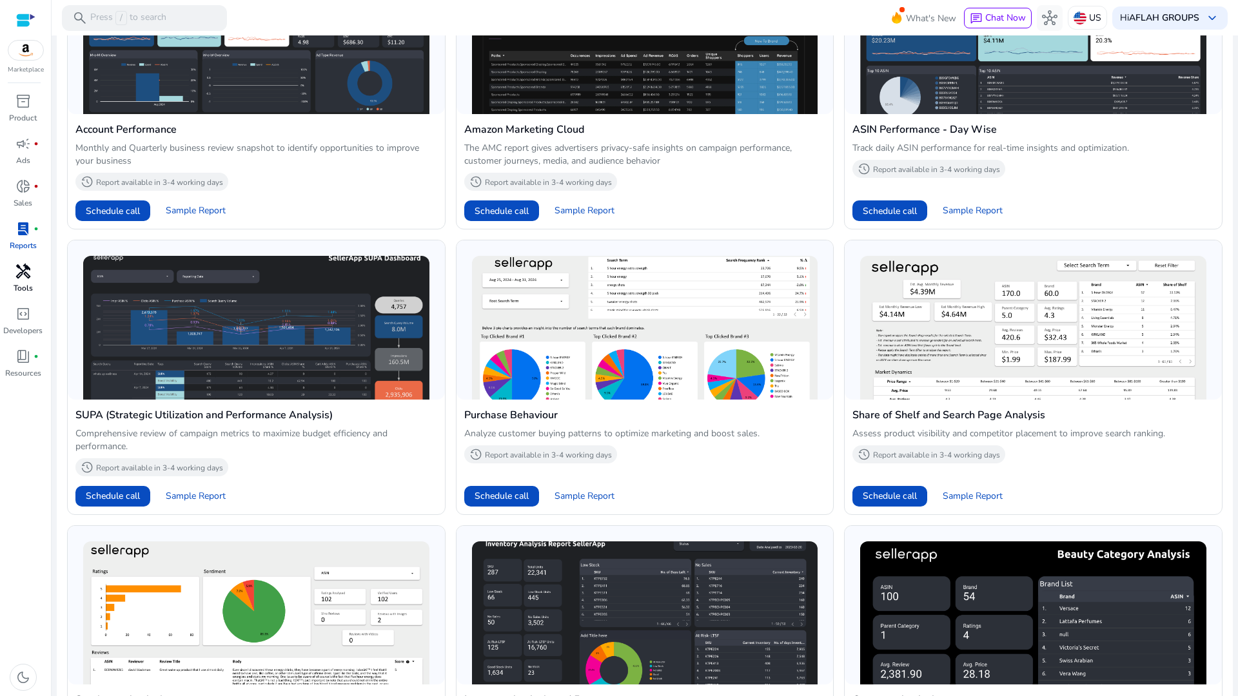
click at [29, 270] on span "handyman" at bounding box center [22, 271] width 15 height 15
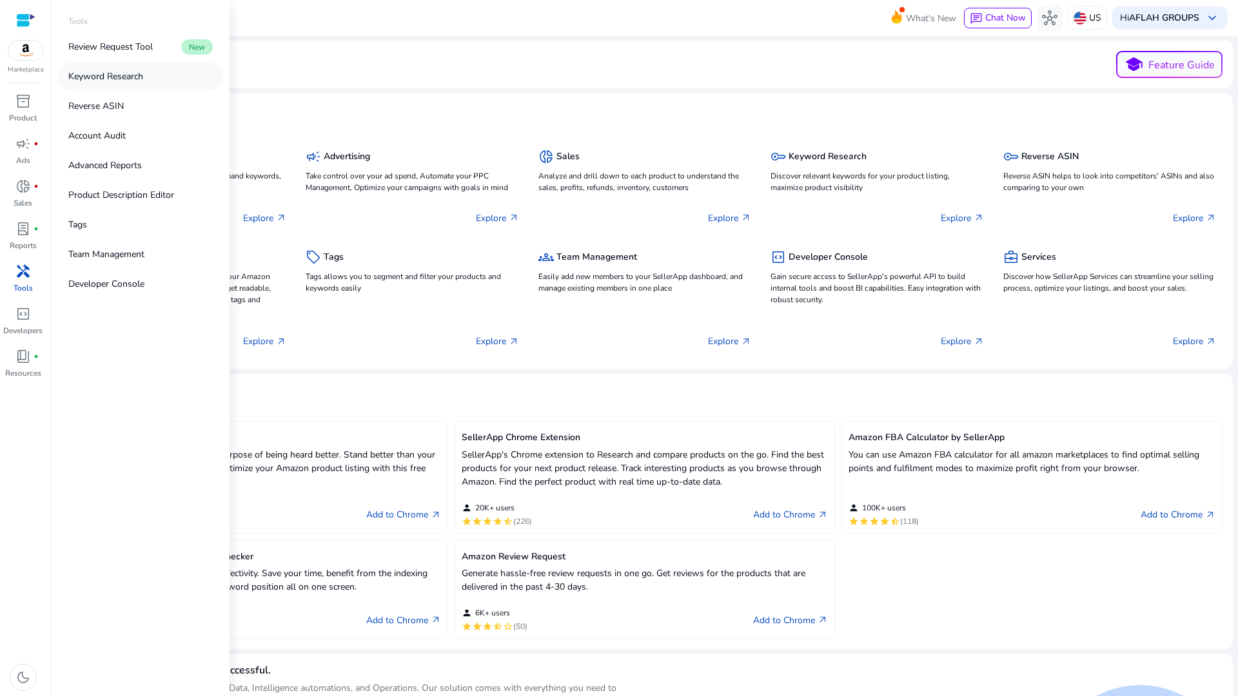
click at [102, 81] on p "Keyword Research" at bounding box center [105, 77] width 75 height 14
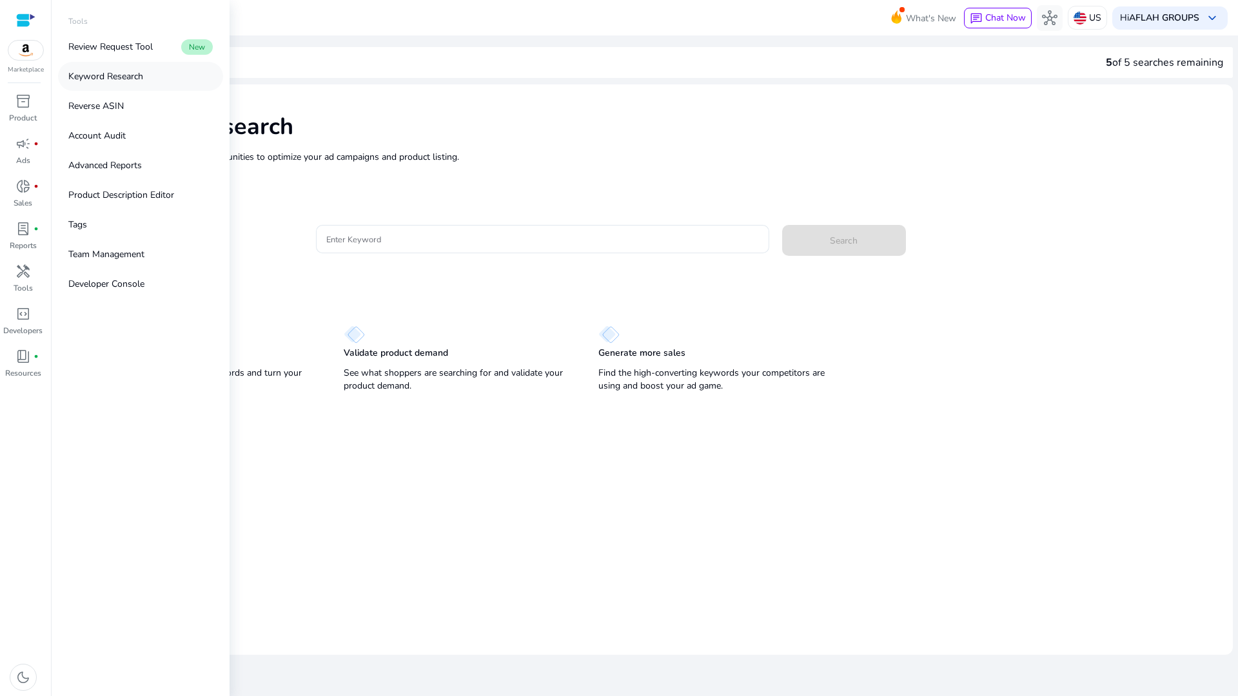
click at [102, 81] on p "Keyword Research" at bounding box center [105, 77] width 75 height 14
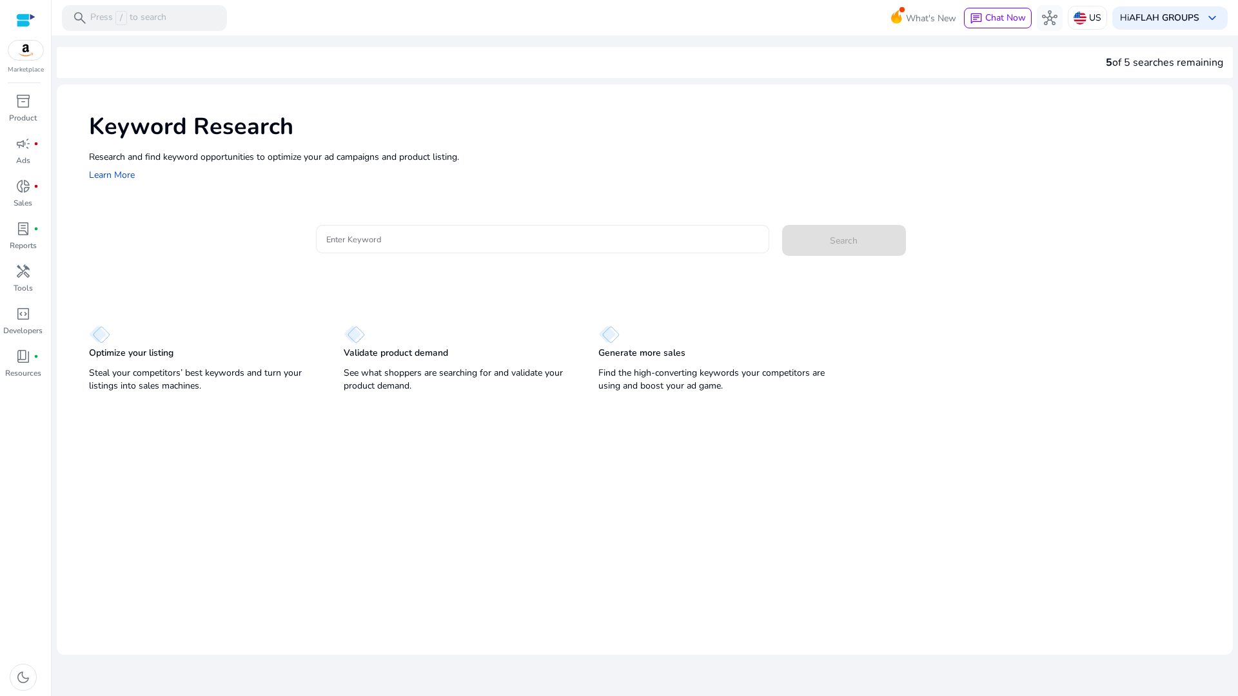
click at [507, 236] on input "Enter Keyword" at bounding box center [542, 239] width 433 height 14
drag, startPoint x: 533, startPoint y: 493, endPoint x: 456, endPoint y: 489, distance: 76.9
drag, startPoint x: 456, startPoint y: 489, endPoint x: 656, endPoint y: 544, distance: 207.4
click at [657, 550] on mat-card "Keyword Research Research and find keyword opportunities to optimize your [PERS…" at bounding box center [645, 369] width 1176 height 571
click at [525, 609] on div "We are getting things ready for you... 5 of 5 searches remaining Keyword Resear…" at bounding box center [645, 365] width 1176 height 661
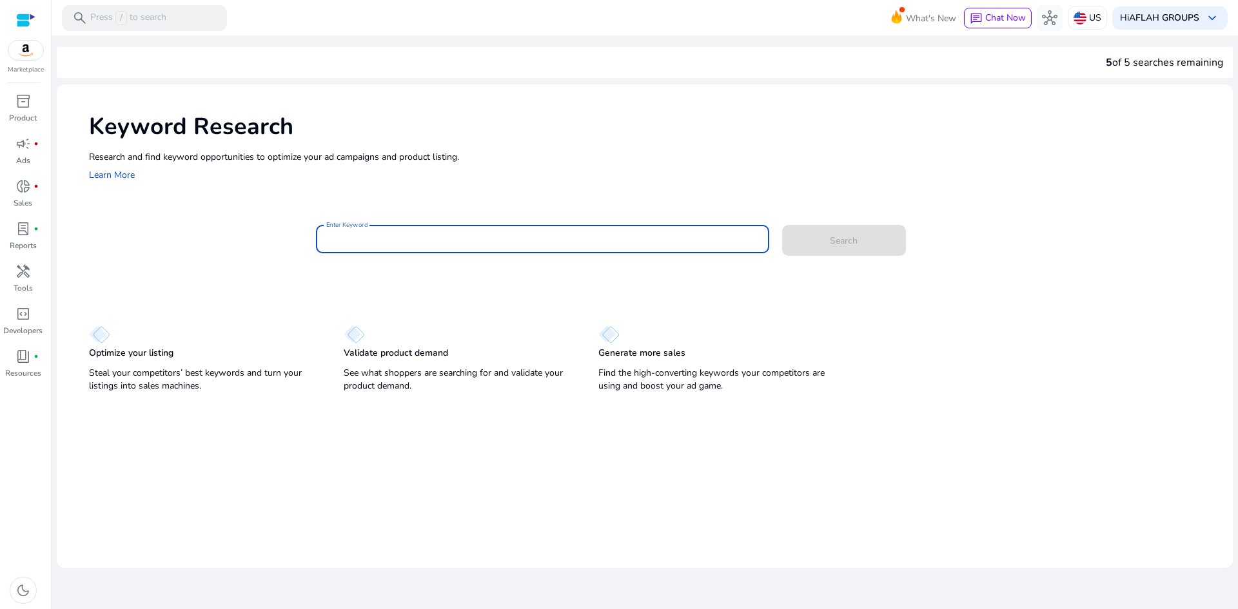
click at [447, 240] on input "Enter Keyword" at bounding box center [542, 239] width 433 height 14
paste input "**********"
type input "**********"
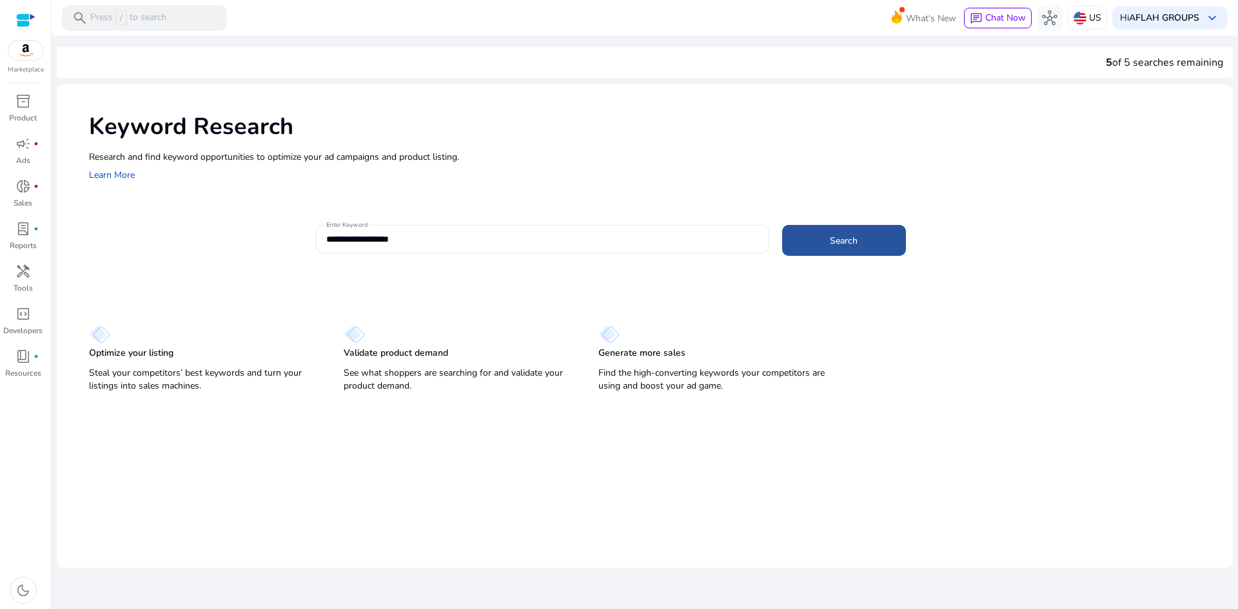
click at [850, 244] on span "Search" at bounding box center [844, 241] width 28 height 14
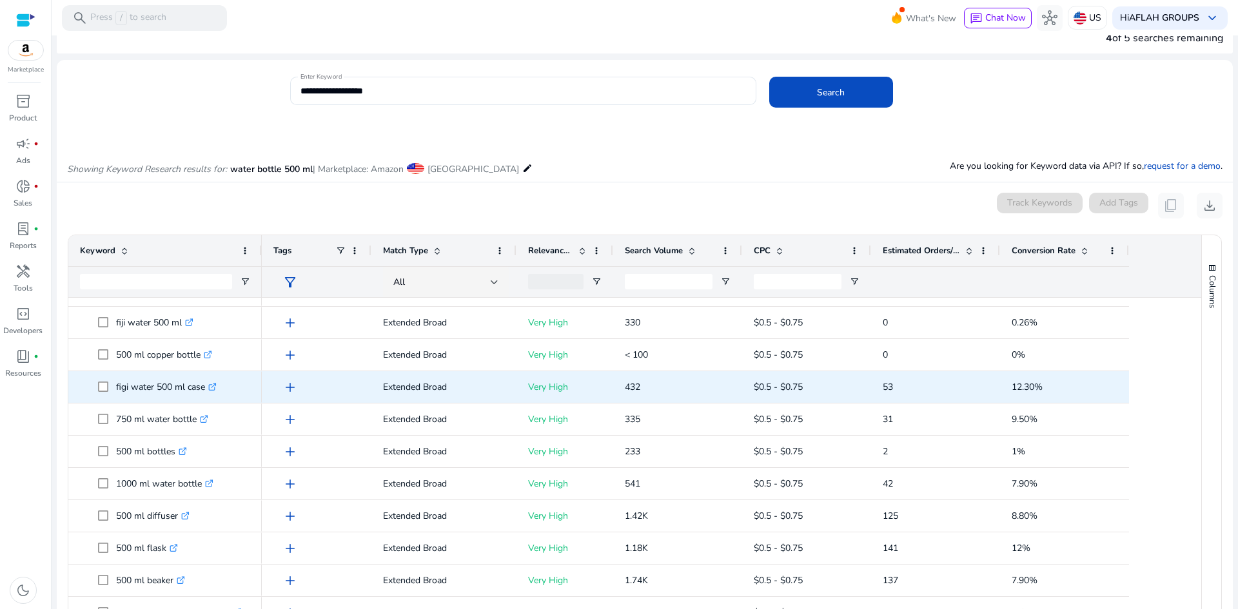
scroll to position [64, 0]
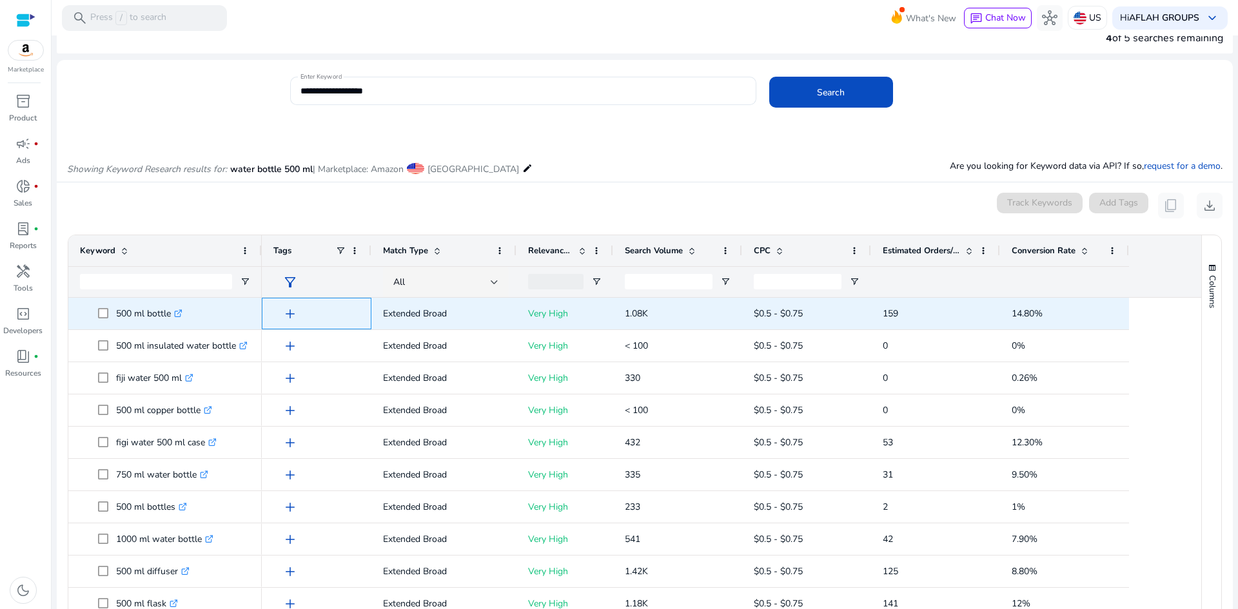
click at [290, 311] on span "add" at bounding box center [289, 313] width 15 height 15
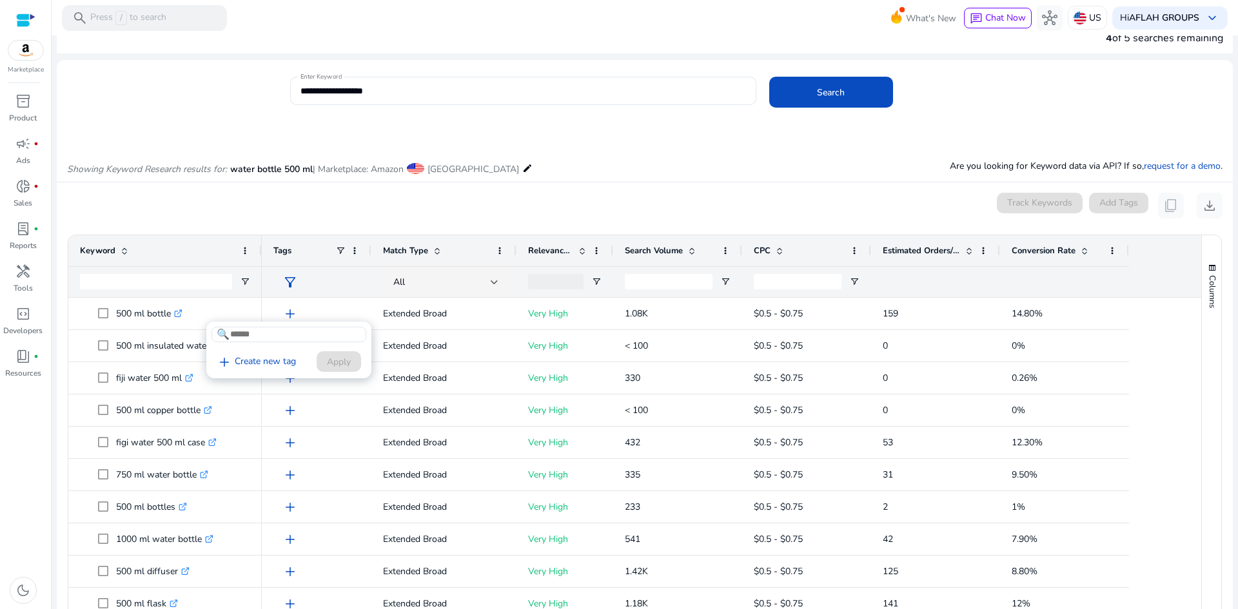
click at [433, 317] on div at bounding box center [619, 304] width 1238 height 609
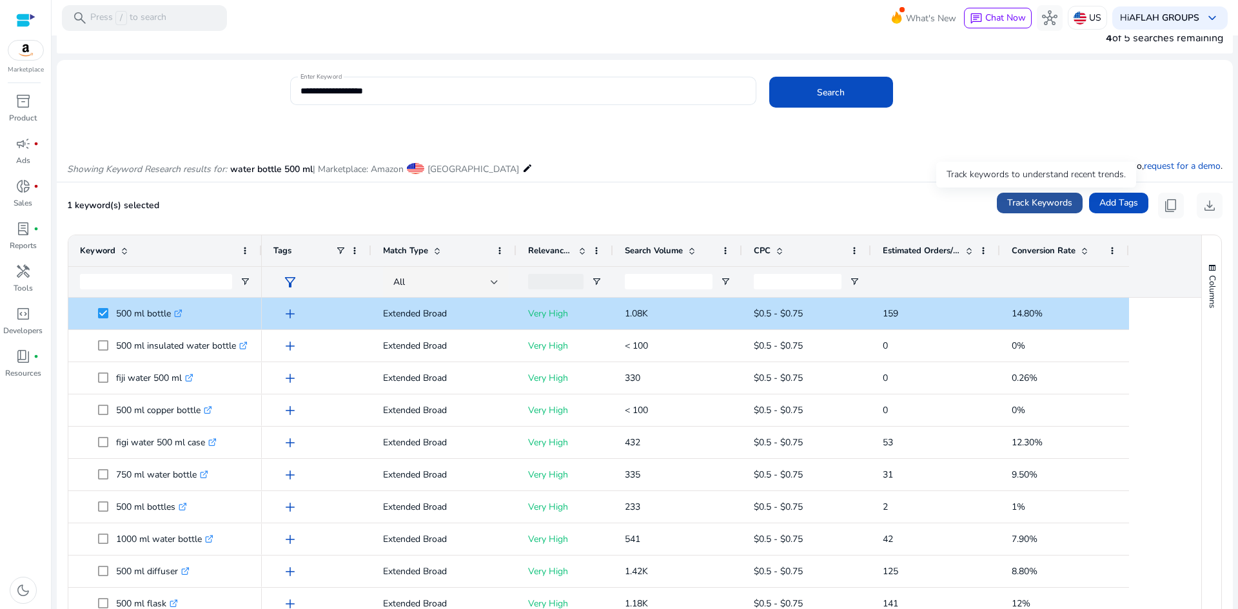
click at [1027, 202] on span "Track Keywords" at bounding box center [1039, 203] width 65 height 14
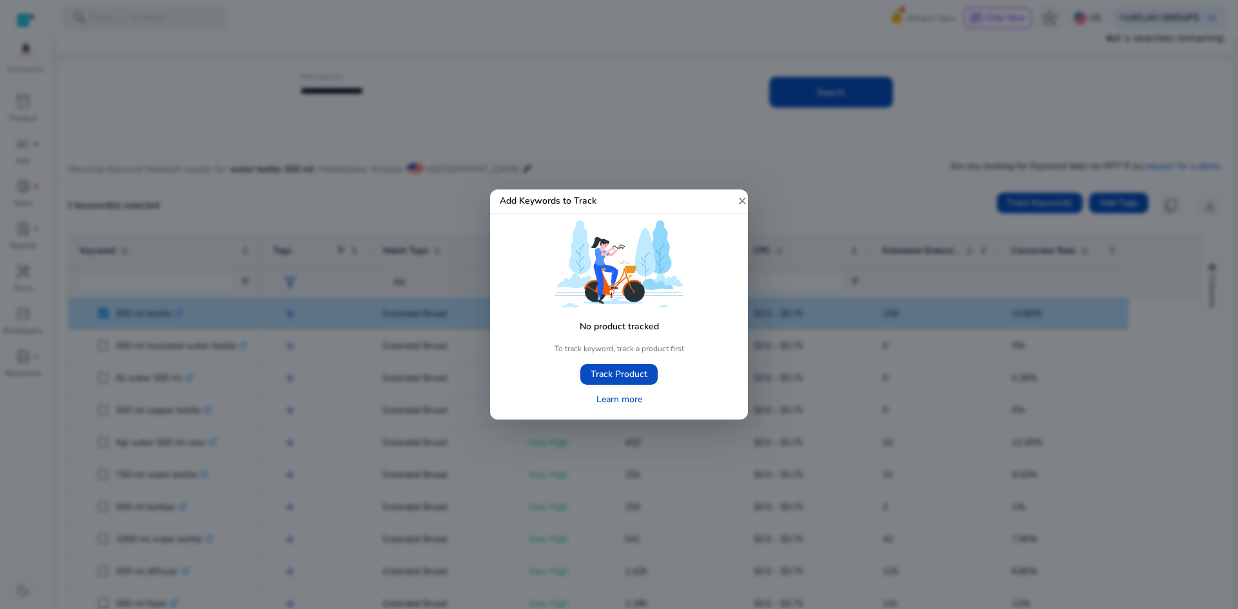
click at [747, 198] on mat-icon "close" at bounding box center [742, 201] width 12 height 12
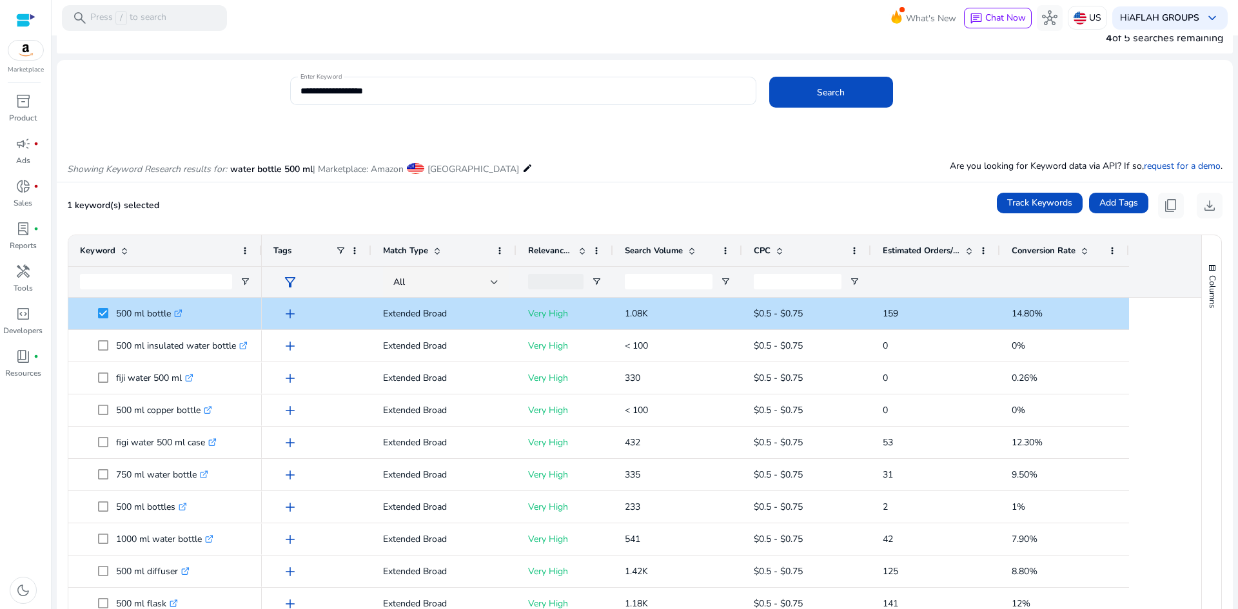
click at [641, 175] on div "Showing Keyword Research results for: water bottle 500 ml | Marketplace: Amazon…" at bounding box center [645, 155] width 1176 height 53
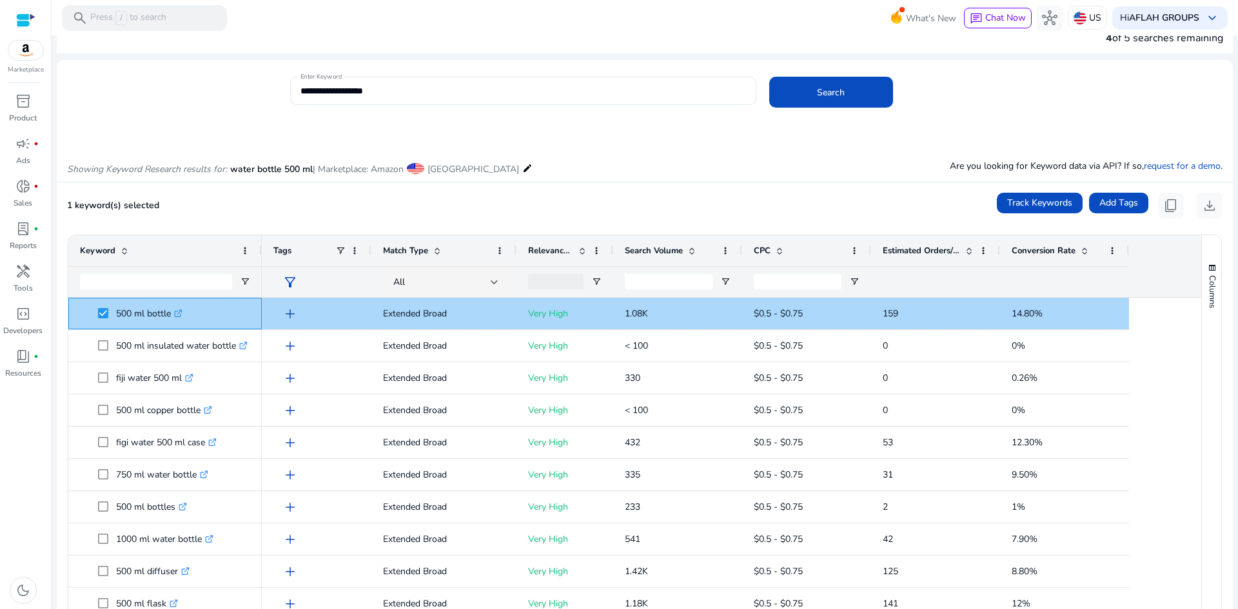
click at [101, 307] on span at bounding box center [107, 313] width 18 height 26
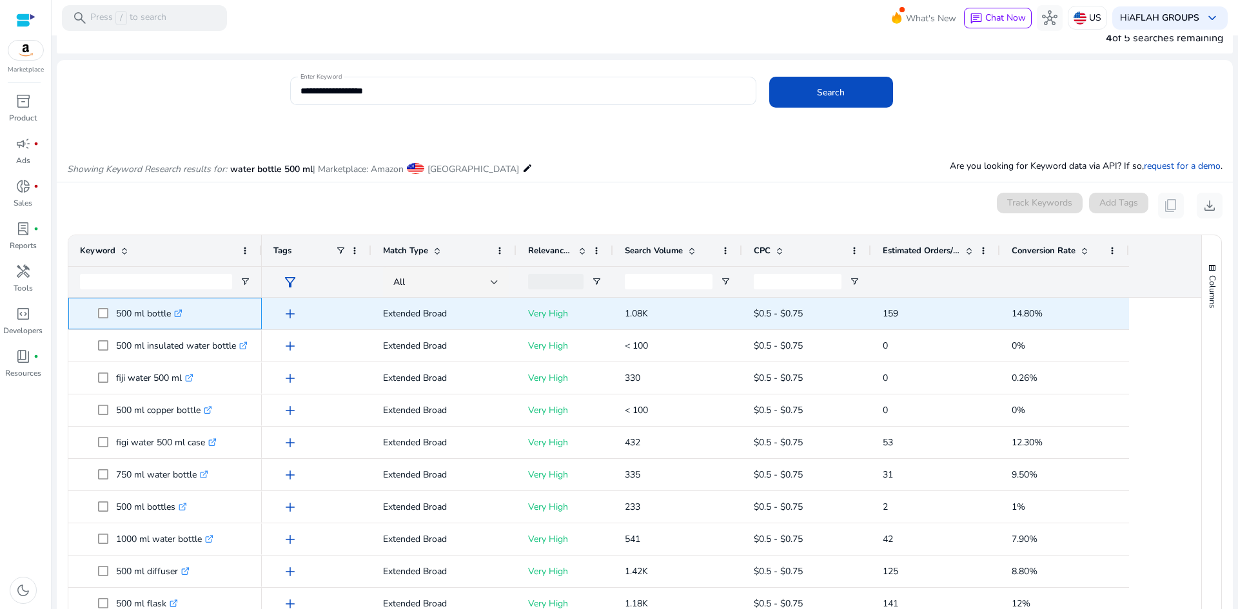
drag, startPoint x: 171, startPoint y: 315, endPoint x: 115, endPoint y: 318, distance: 56.8
click at [115, 318] on span "500 ml bottle .st0{fill:#2c8af8}" at bounding box center [174, 313] width 152 height 26
copy span "500 ml bottle"
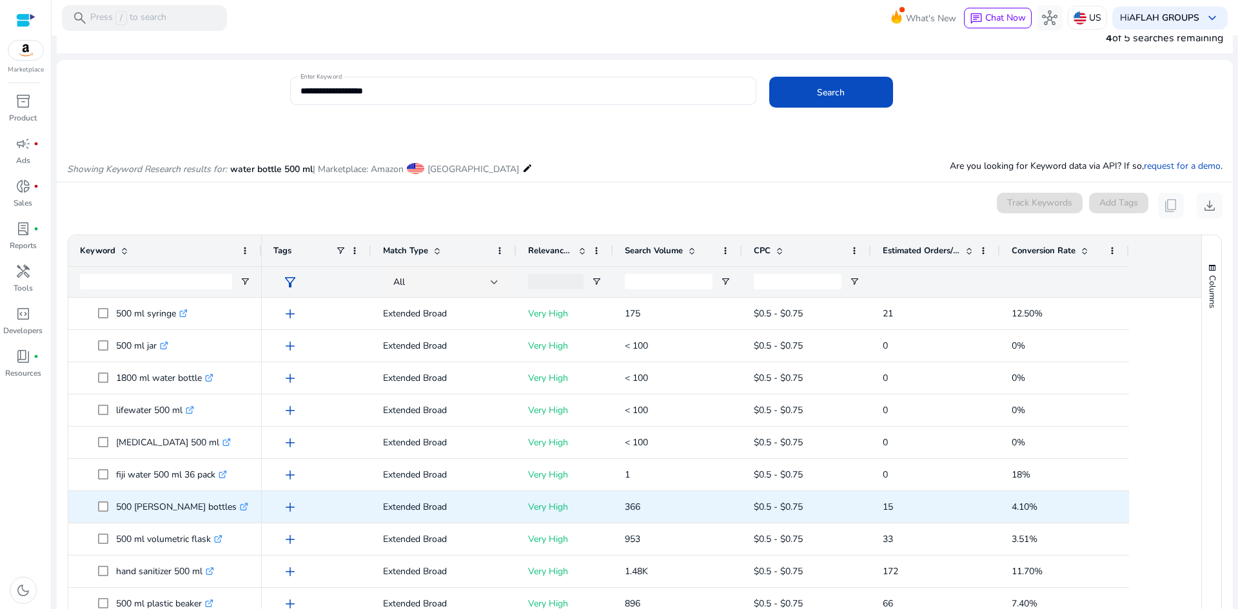
scroll to position [516, 0]
drag, startPoint x: 205, startPoint y: 504, endPoint x: 108, endPoint y: 497, distance: 97.6
click at [108, 497] on span "hand sanitizer 500 ml .st0{fill:#2c8af8}" at bounding box center [174, 507] width 152 height 26
copy span "hand sanitizer 500 ml"
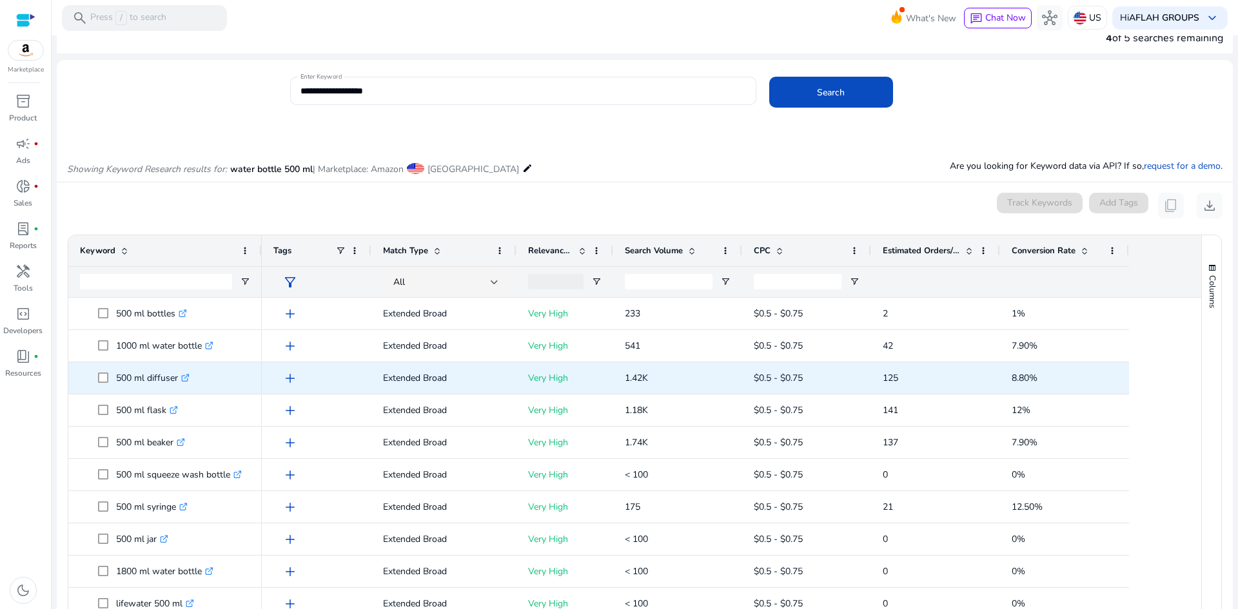
scroll to position [0, 0]
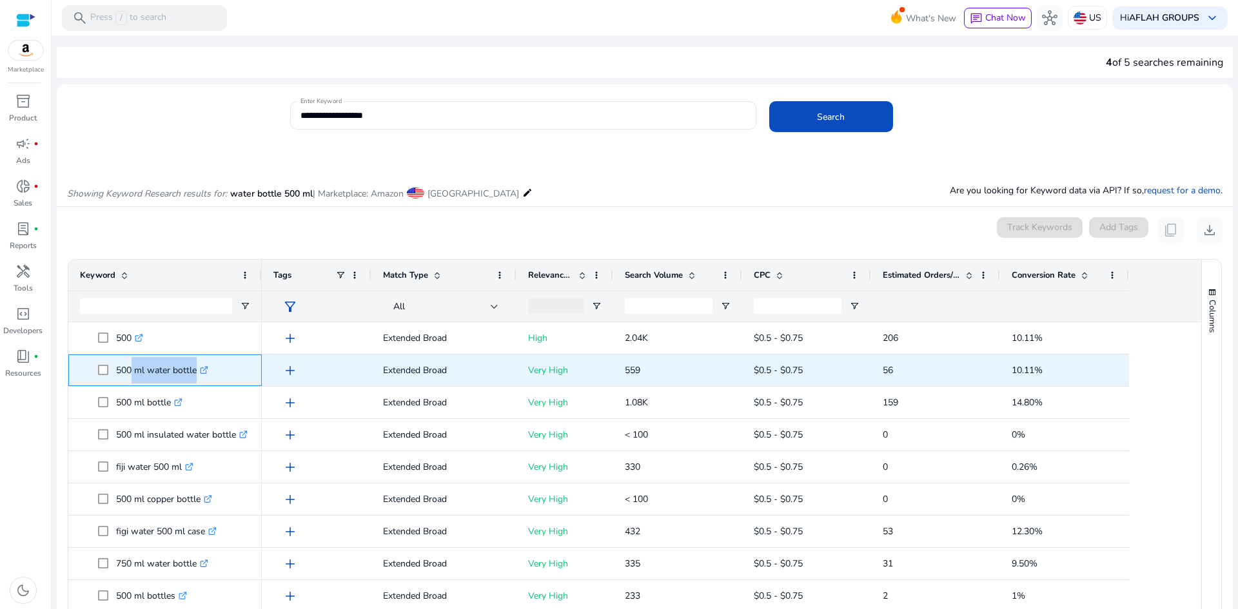
drag, startPoint x: 194, startPoint y: 368, endPoint x: 128, endPoint y: 377, distance: 66.4
click at [128, 377] on p "500 ml water bottle .st0{fill:#2c8af8}" at bounding box center [162, 370] width 92 height 26
click at [202, 374] on link ".st0{fill:#2c8af8}" at bounding box center [203, 370] width 12 height 12
click at [235, 366] on span "500 ml water bottle .st0{fill:#2c8af8}" at bounding box center [174, 370] width 152 height 26
drag, startPoint x: 197, startPoint y: 367, endPoint x: 116, endPoint y: 376, distance: 81.1
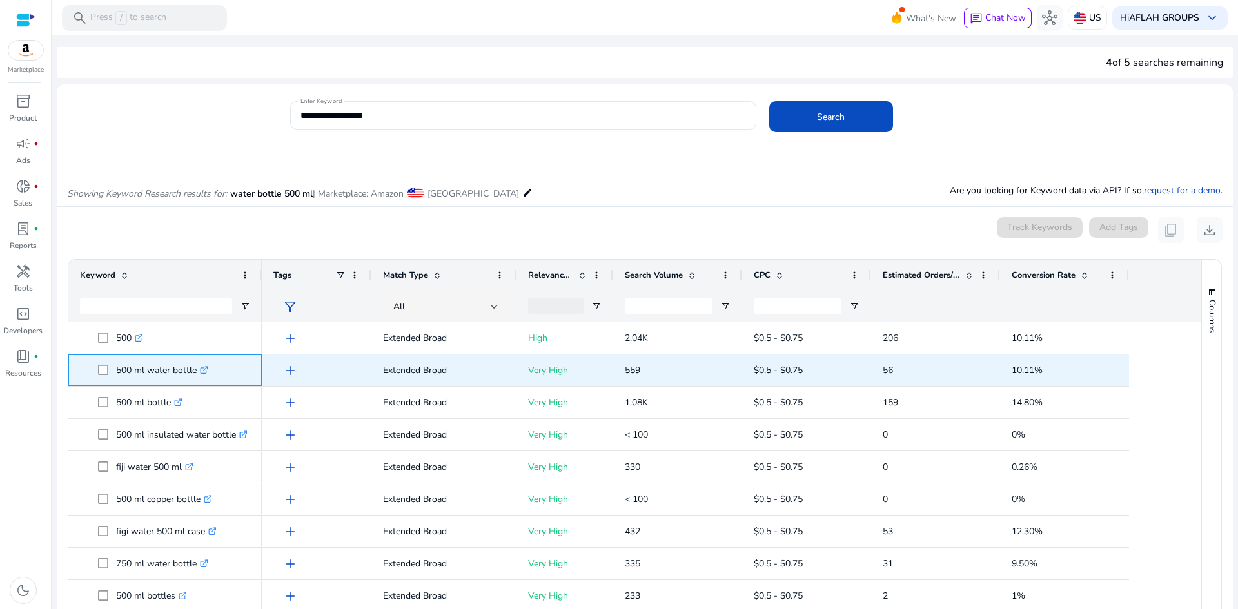
click at [116, 376] on p "500 ml water bottle .st0{fill:#2c8af8}" at bounding box center [162, 370] width 92 height 26
copy p "500 ml water bottle"
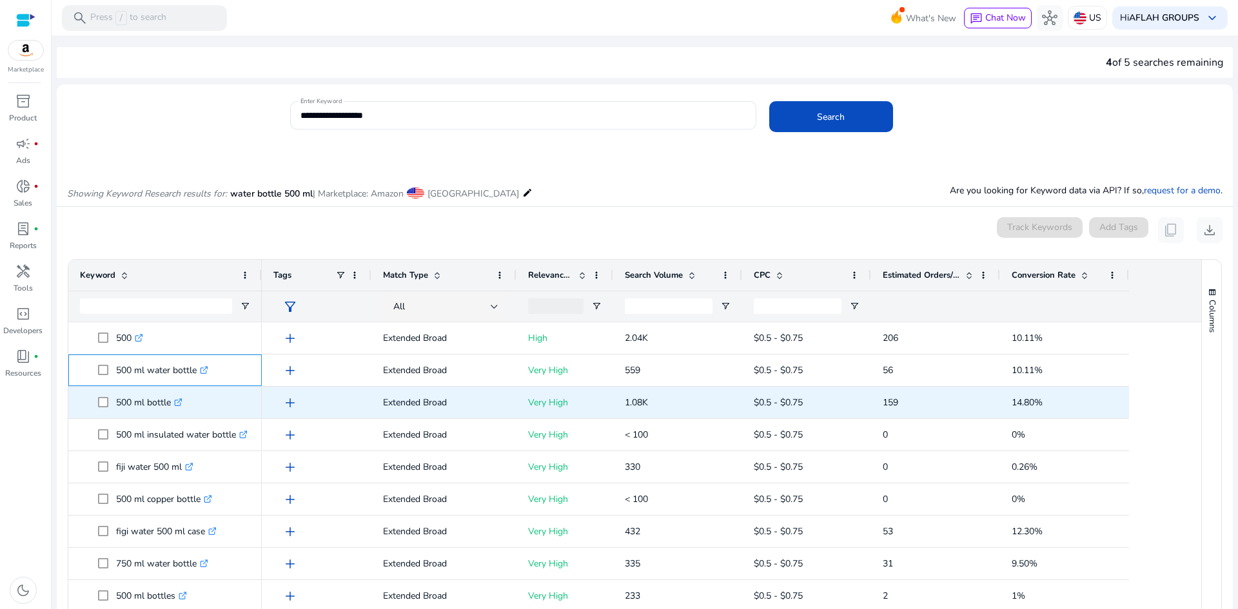
scroll to position [64, 0]
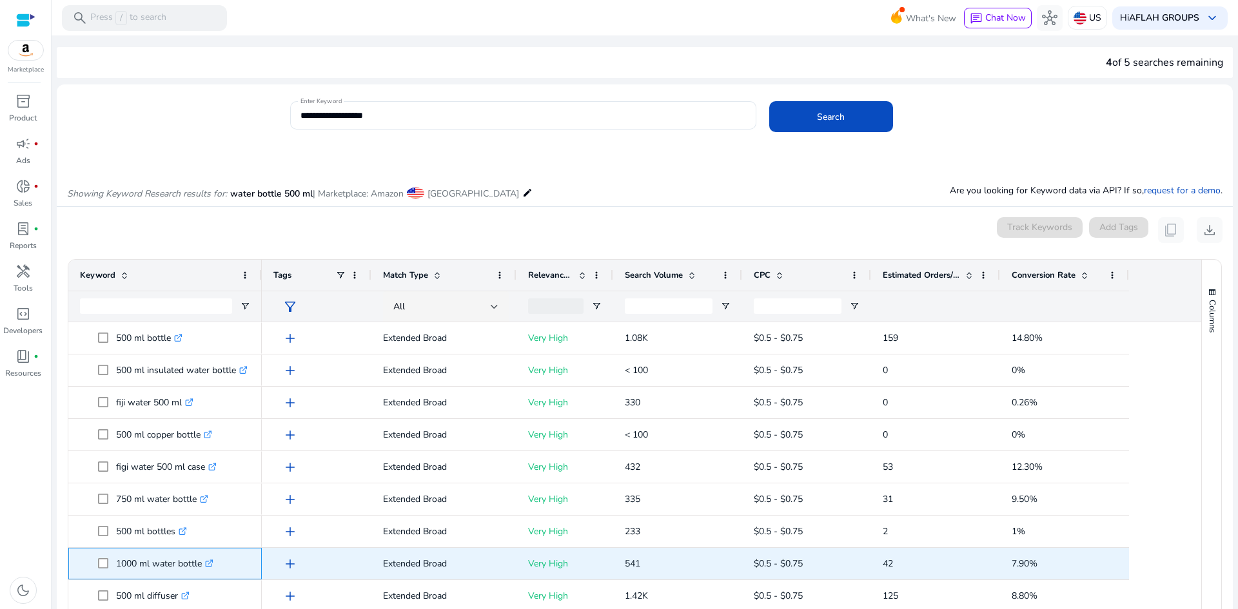
drag, startPoint x: 201, startPoint y: 565, endPoint x: 107, endPoint y: 575, distance: 94.7
click at [109, 576] on span "1000 ml water bottle .st0{fill:#2c8af8}" at bounding box center [174, 564] width 152 height 26
copy span "1000 ml water bottle"
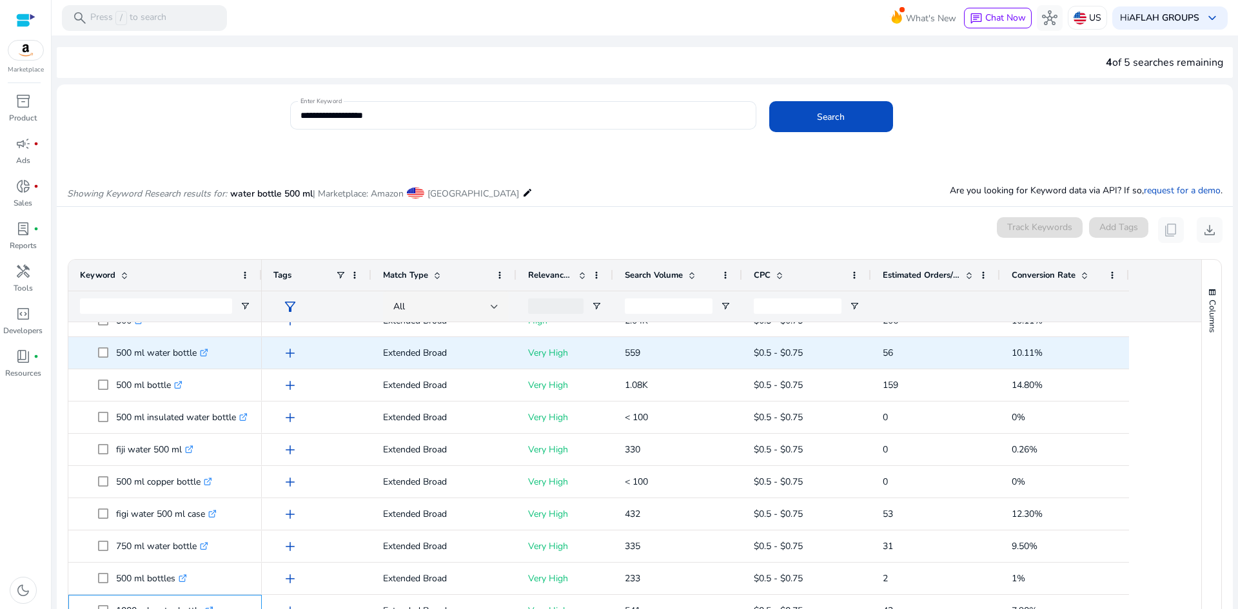
scroll to position [0, 0]
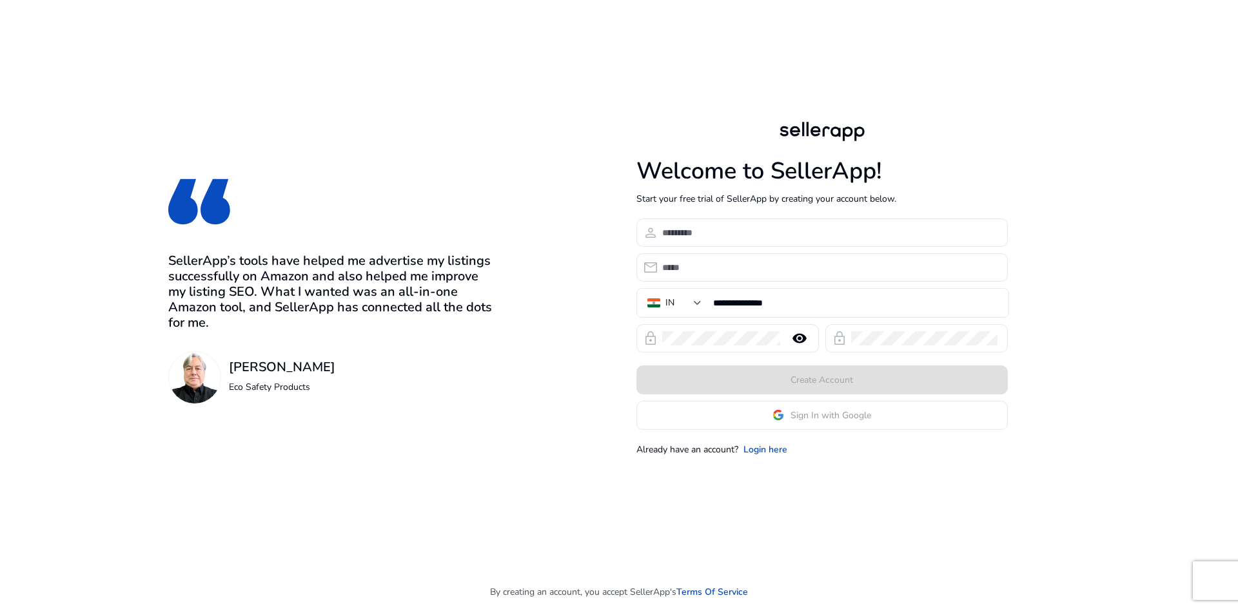
click at [770, 411] on app-google-signin "Sign In with Google" at bounding box center [821, 415] width 371 height 29
click at [768, 414] on span at bounding box center [822, 415] width 370 height 31
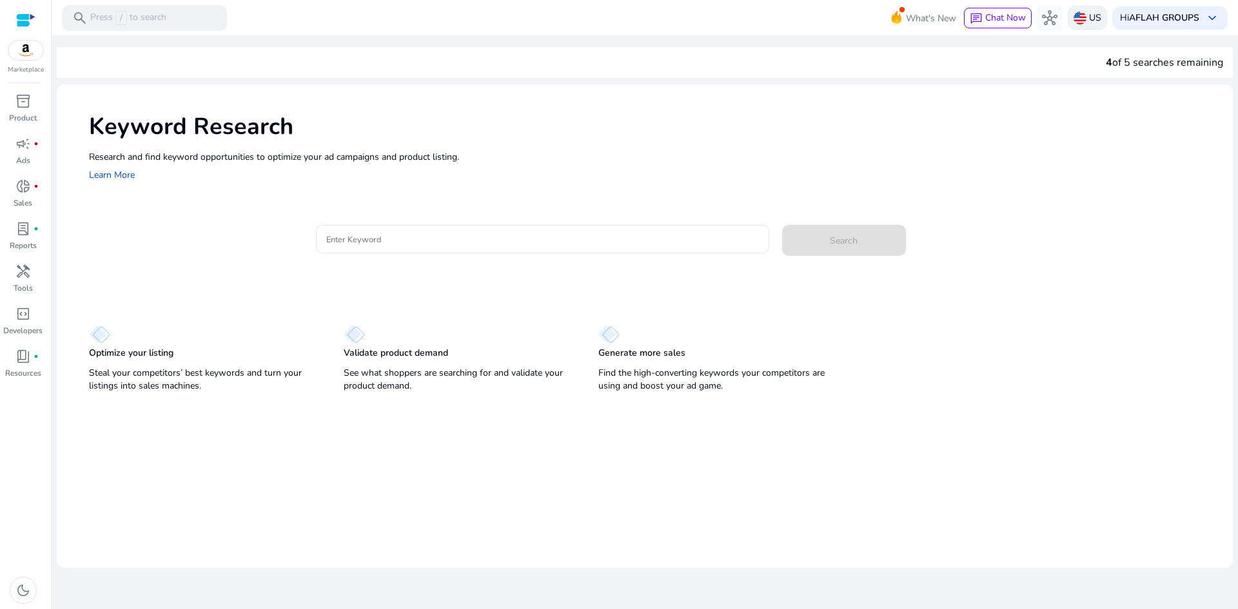
click at [1091, 19] on p "US" at bounding box center [1095, 17] width 12 height 23
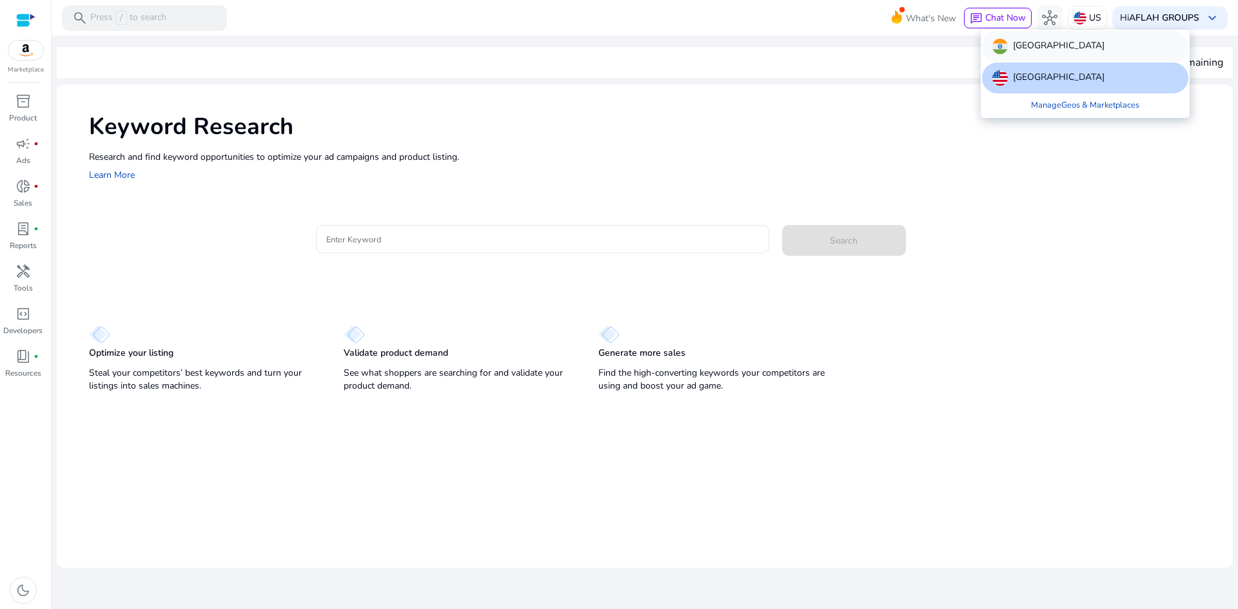
click at [1012, 44] on div "[GEOGRAPHIC_DATA]" at bounding box center [1048, 46] width 112 height 15
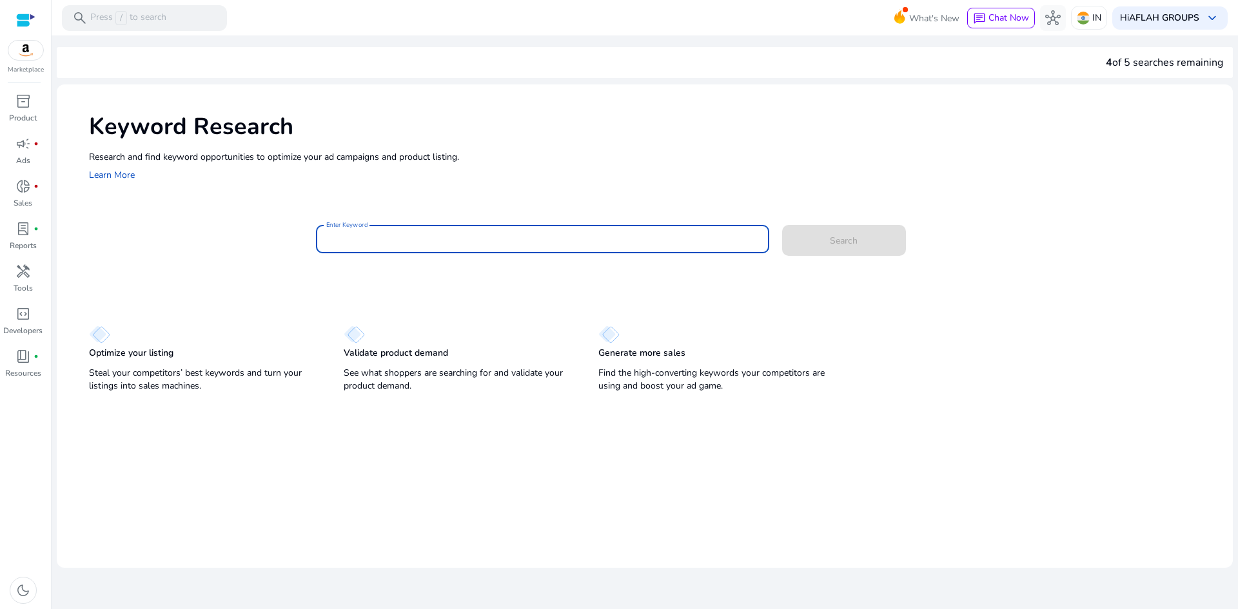
click at [402, 237] on input "Enter Keyword" at bounding box center [542, 239] width 433 height 14
paste input "**********"
type input "**********"
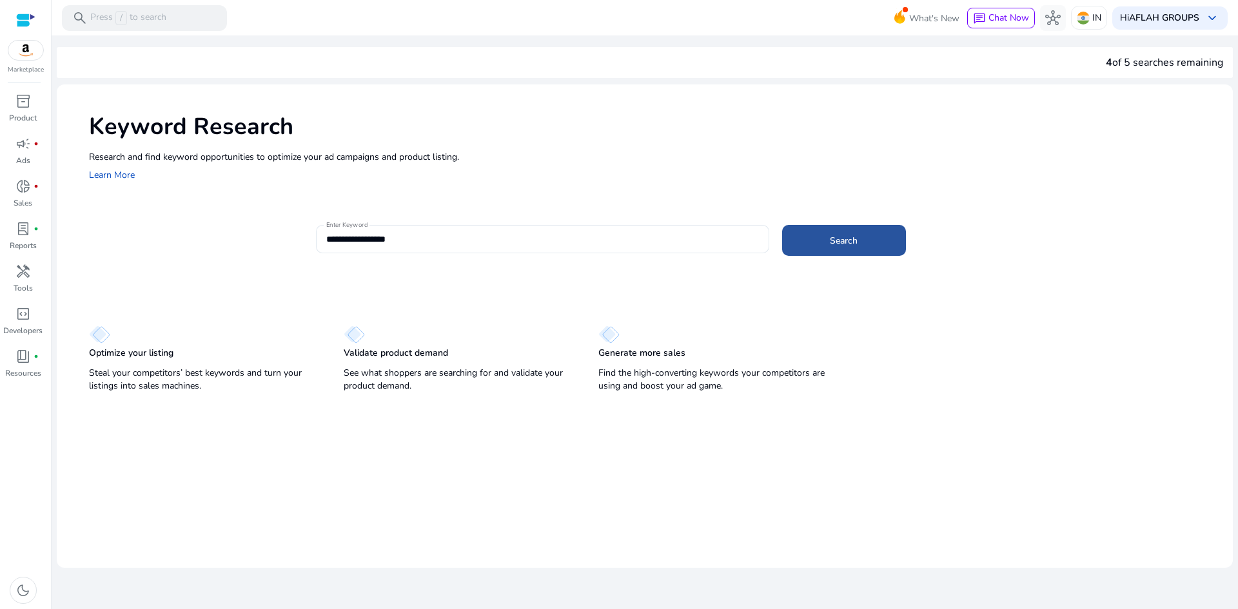
click at [823, 245] on span at bounding box center [844, 240] width 124 height 31
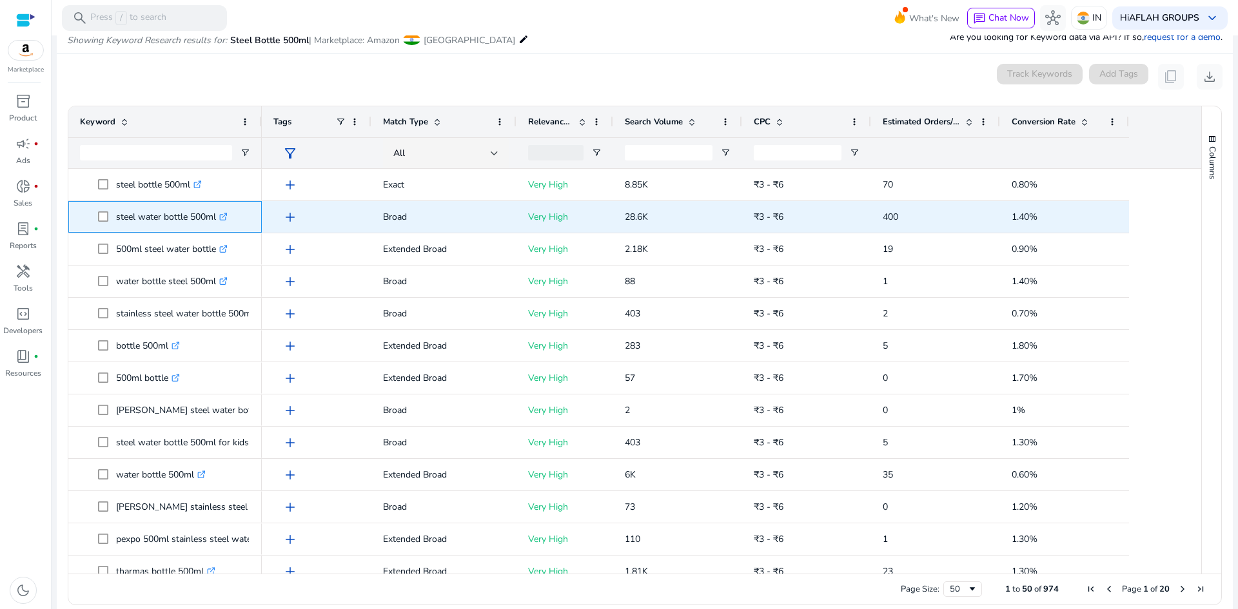
drag, startPoint x: 217, startPoint y: 217, endPoint x: 113, endPoint y: 232, distance: 104.9
click at [113, 232] on div "steel water bottle 500ml .st0{fill:#2c8af8}" at bounding box center [164, 217] width 193 height 32
copy span "steel water bottle 500ml"
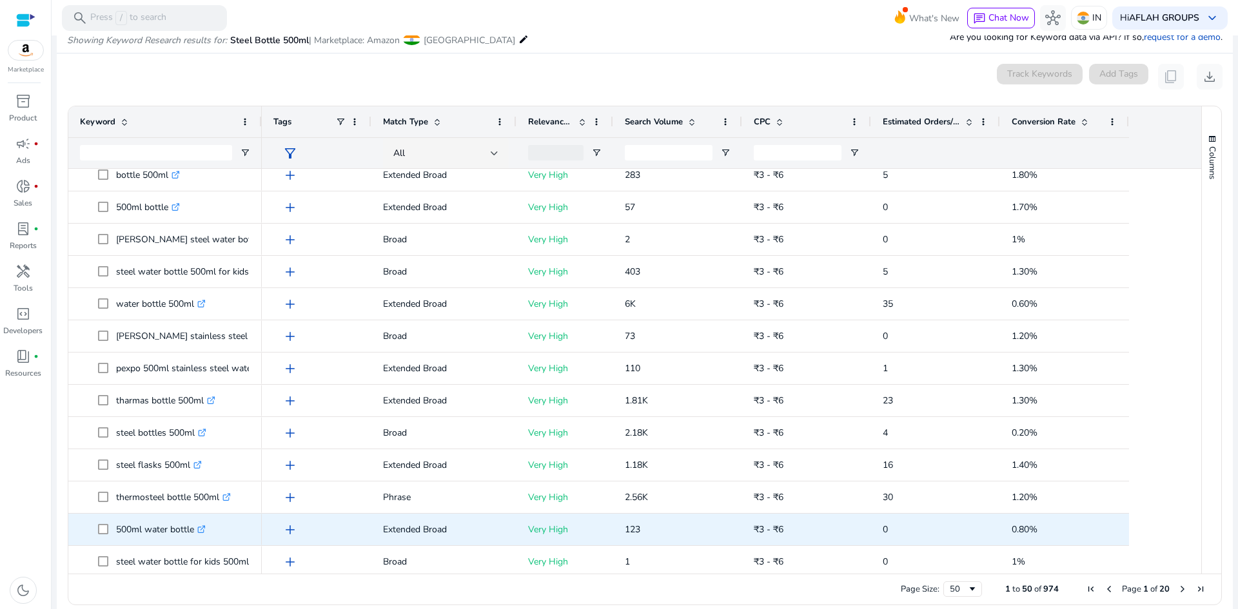
scroll to position [193, 0]
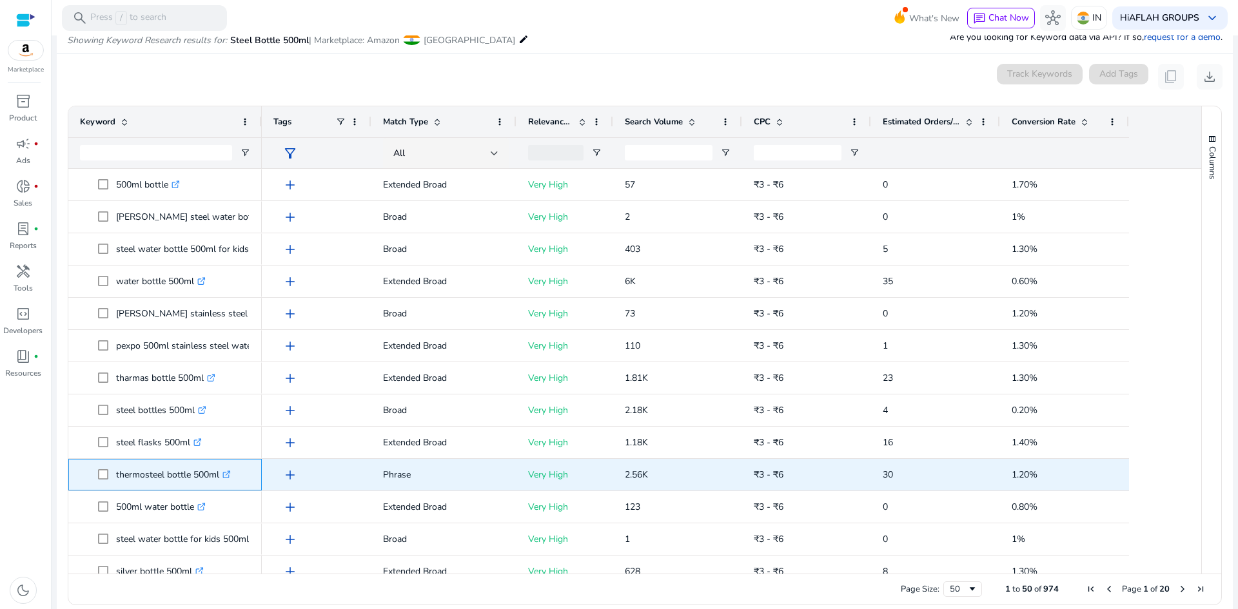
drag, startPoint x: 221, startPoint y: 476, endPoint x: 115, endPoint y: 471, distance: 106.5
click at [115, 471] on span "thermosteel bottle 500ml .st0{fill:#2c8af8}" at bounding box center [174, 475] width 152 height 26
copy span "thermosteel bottle 500ml"
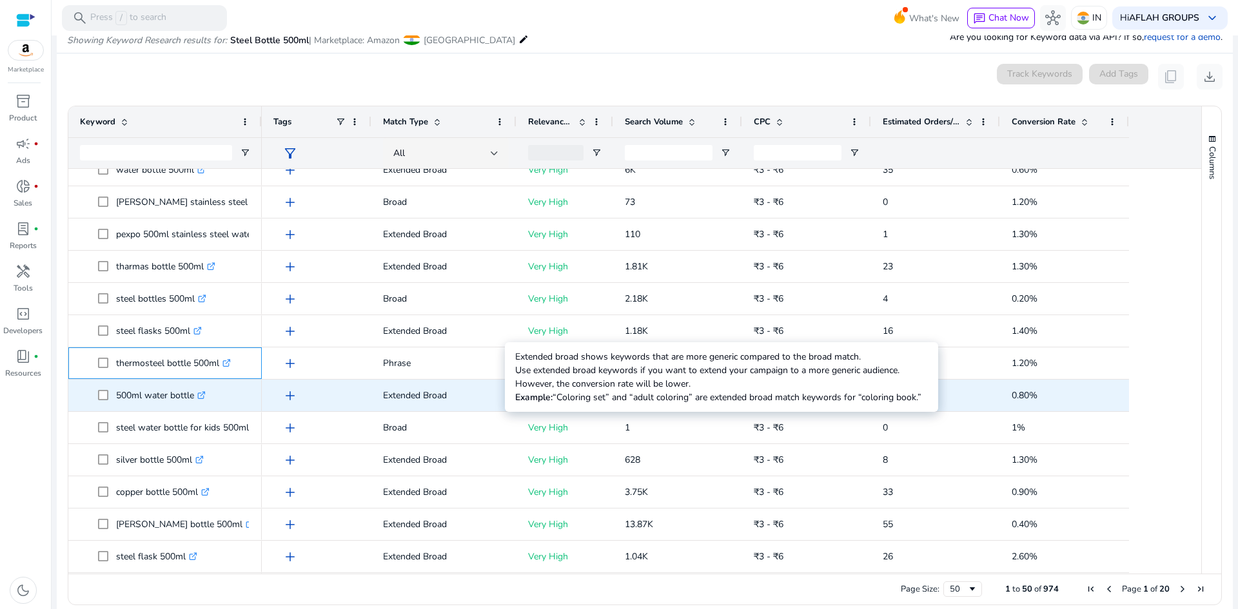
scroll to position [387, 0]
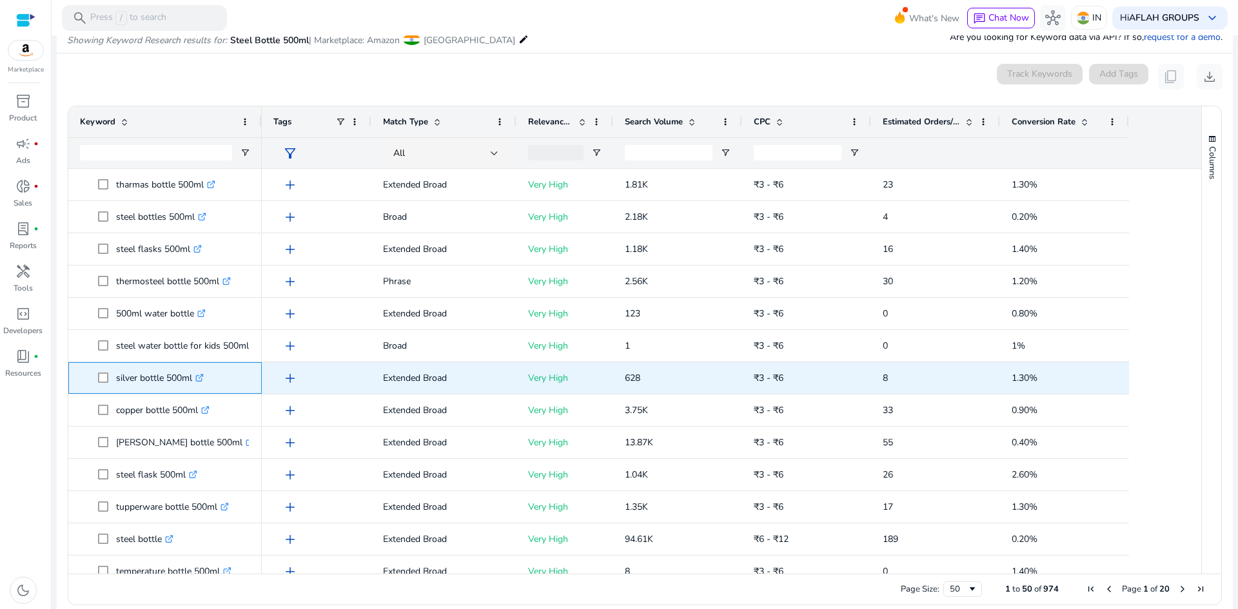
drag, startPoint x: 193, startPoint y: 375, endPoint x: 93, endPoint y: 378, distance: 100.0
click at [93, 378] on span "silver bottle 500ml .st0{fill:#2c8af8}" at bounding box center [165, 378] width 170 height 26
copy span "silver bottle 500ml"
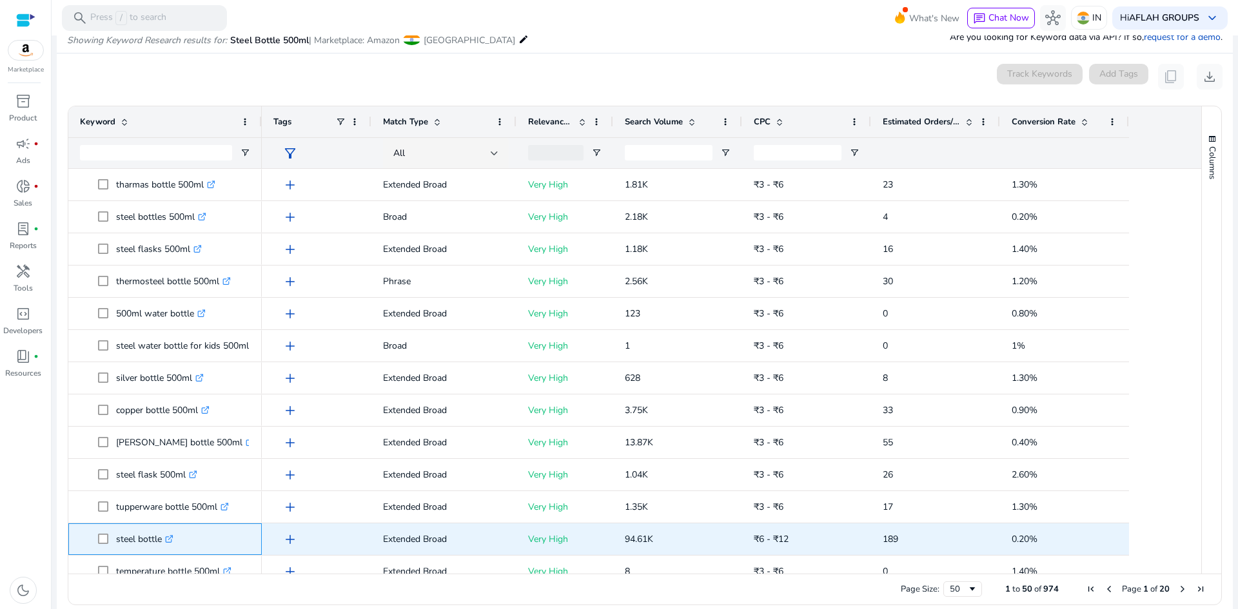
drag, startPoint x: 163, startPoint y: 542, endPoint x: 115, endPoint y: 540, distance: 48.4
click at [115, 540] on span "steel bottle .st0{fill:#2c8af8}" at bounding box center [174, 539] width 152 height 26
copy span "steel bottle"
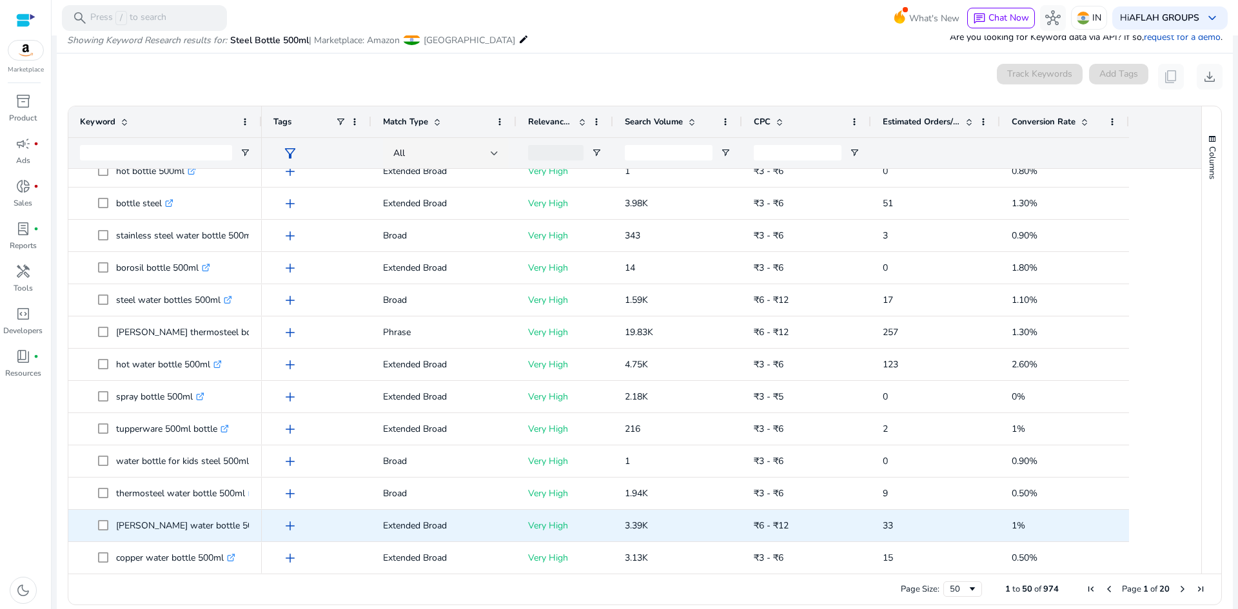
scroll to position [903, 0]
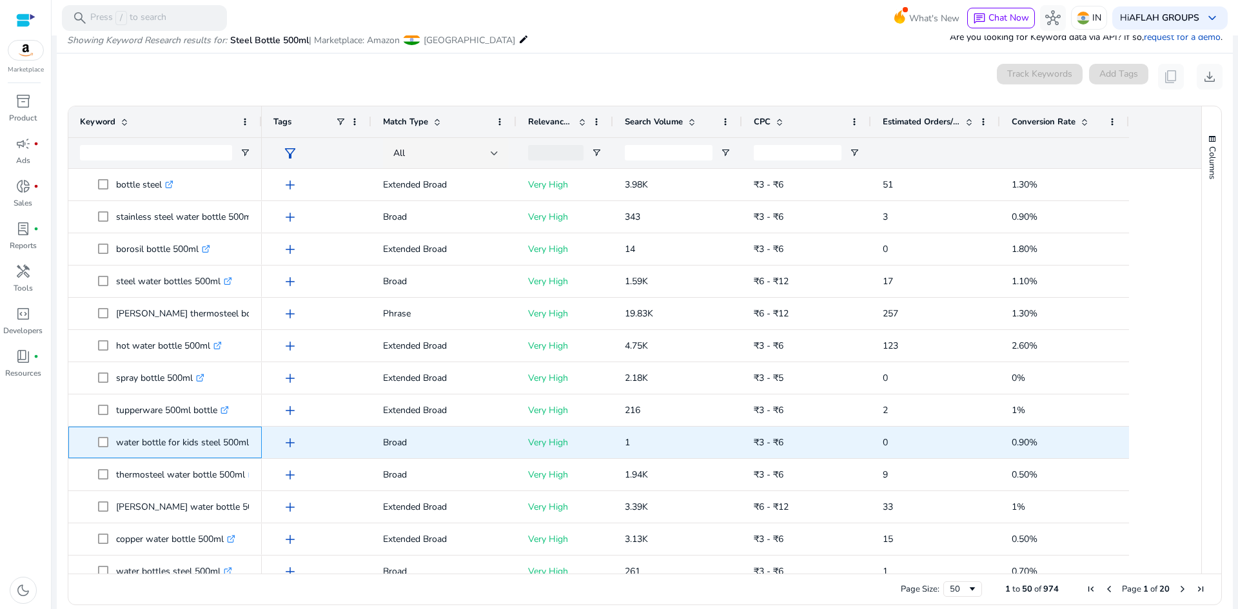
drag, startPoint x: 254, startPoint y: 441, endPoint x: 107, endPoint y: 427, distance: 147.6
click at [107, 427] on div "water bottle for kids steel 500ml .st0{fill:#2c8af8}" at bounding box center [164, 443] width 193 height 32
copy span "water bottle for kids steel 500ml .st0{fill:#2c8af8}"
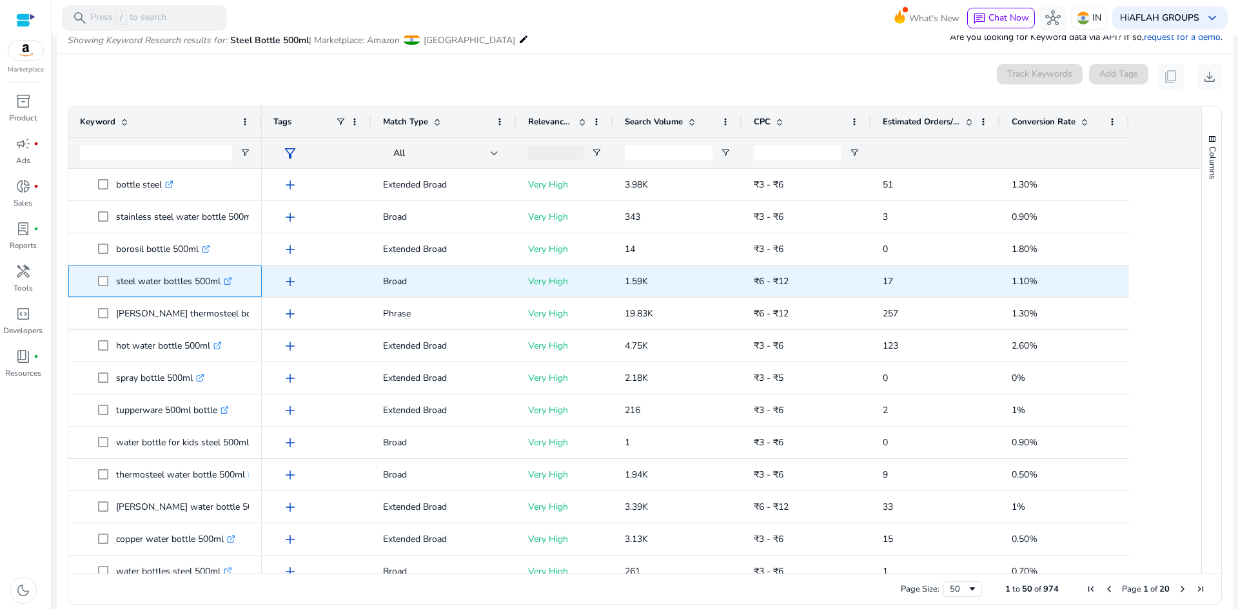
drag, startPoint x: 109, startPoint y: 282, endPoint x: 223, endPoint y: 285, distance: 114.1
click at [223, 285] on span "steel water bottles 500ml .st0{fill:#2c8af8}" at bounding box center [174, 281] width 152 height 26
copy span "steel water bottles 500ml"
